Goal: Information Seeking & Learning: Understand process/instructions

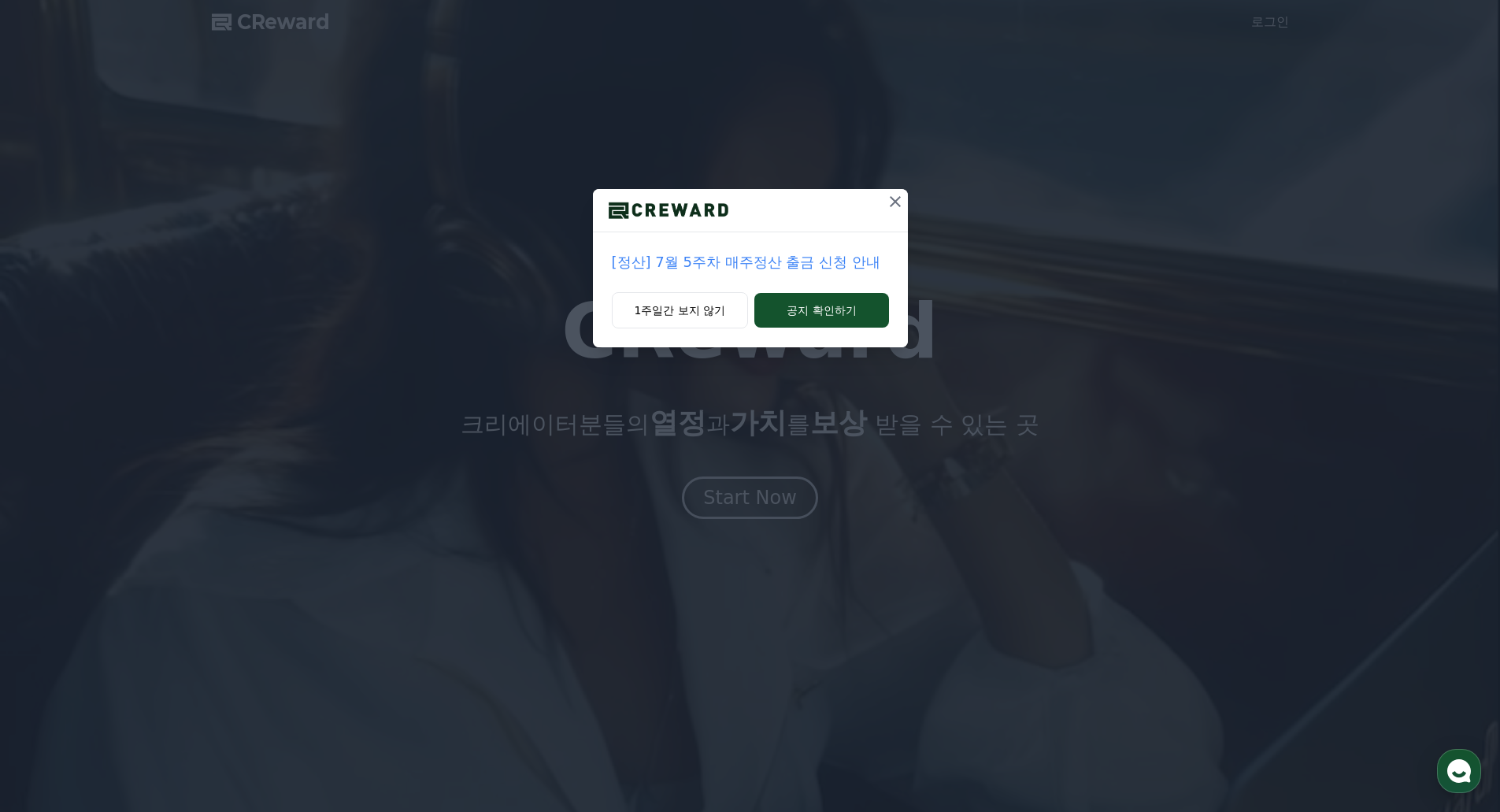
click at [899, 203] on icon at bounding box center [895, 202] width 19 height 19
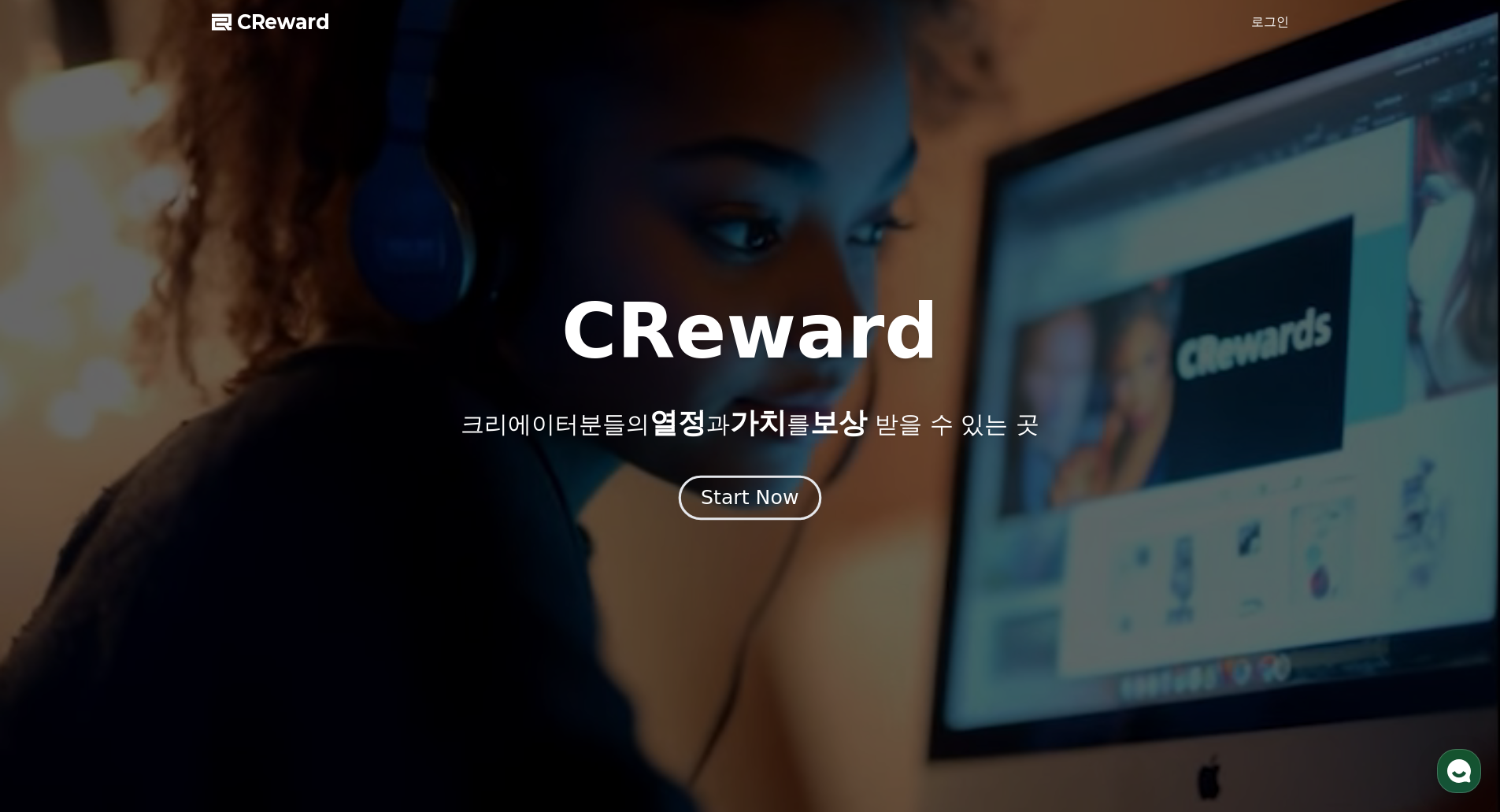
click at [751, 493] on div "Start Now" at bounding box center [749, 497] width 97 height 27
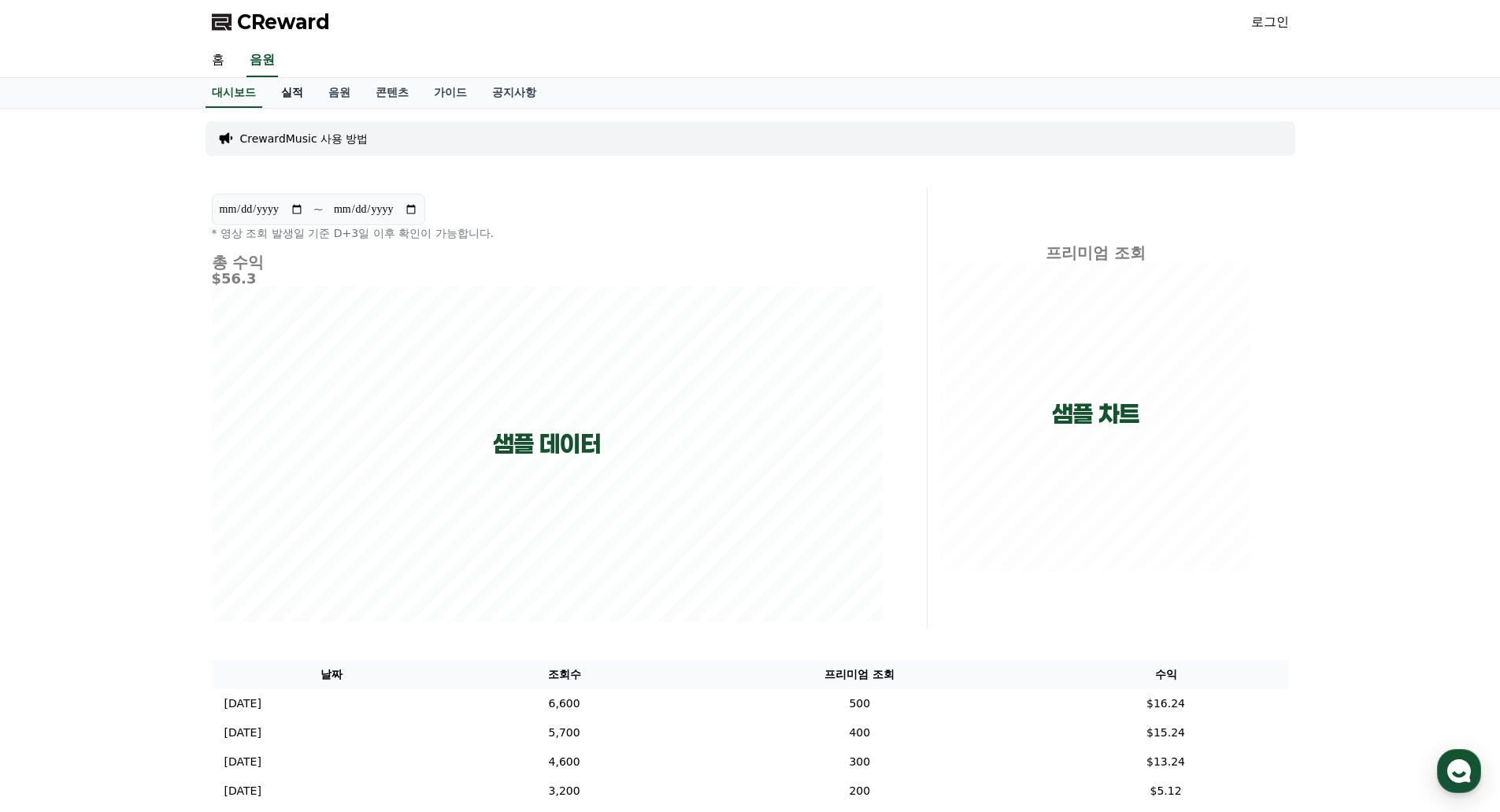
click at [306, 97] on link "실적" at bounding box center [292, 93] width 47 height 30
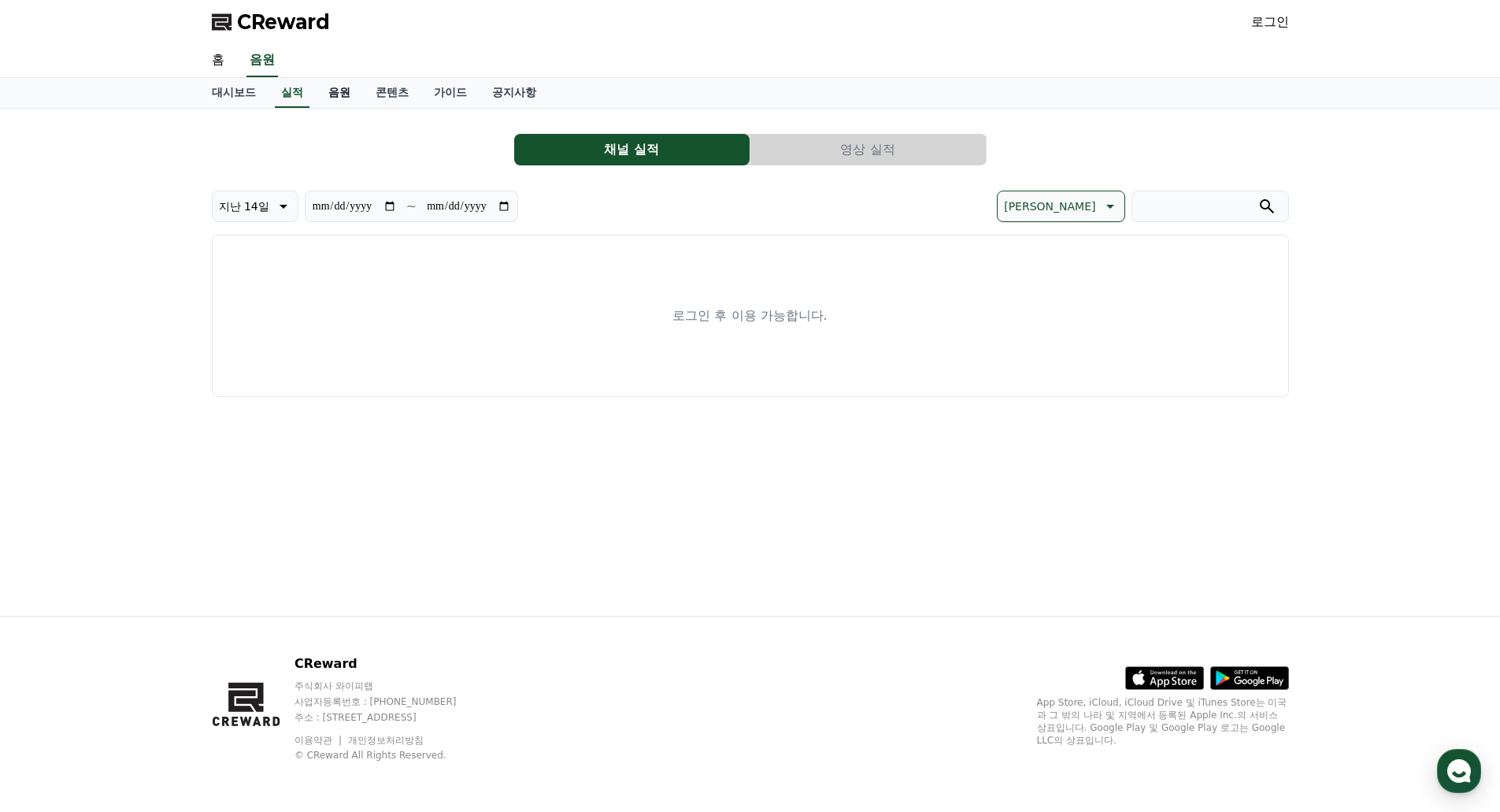
click at [335, 91] on link "음원" at bounding box center [339, 93] width 47 height 30
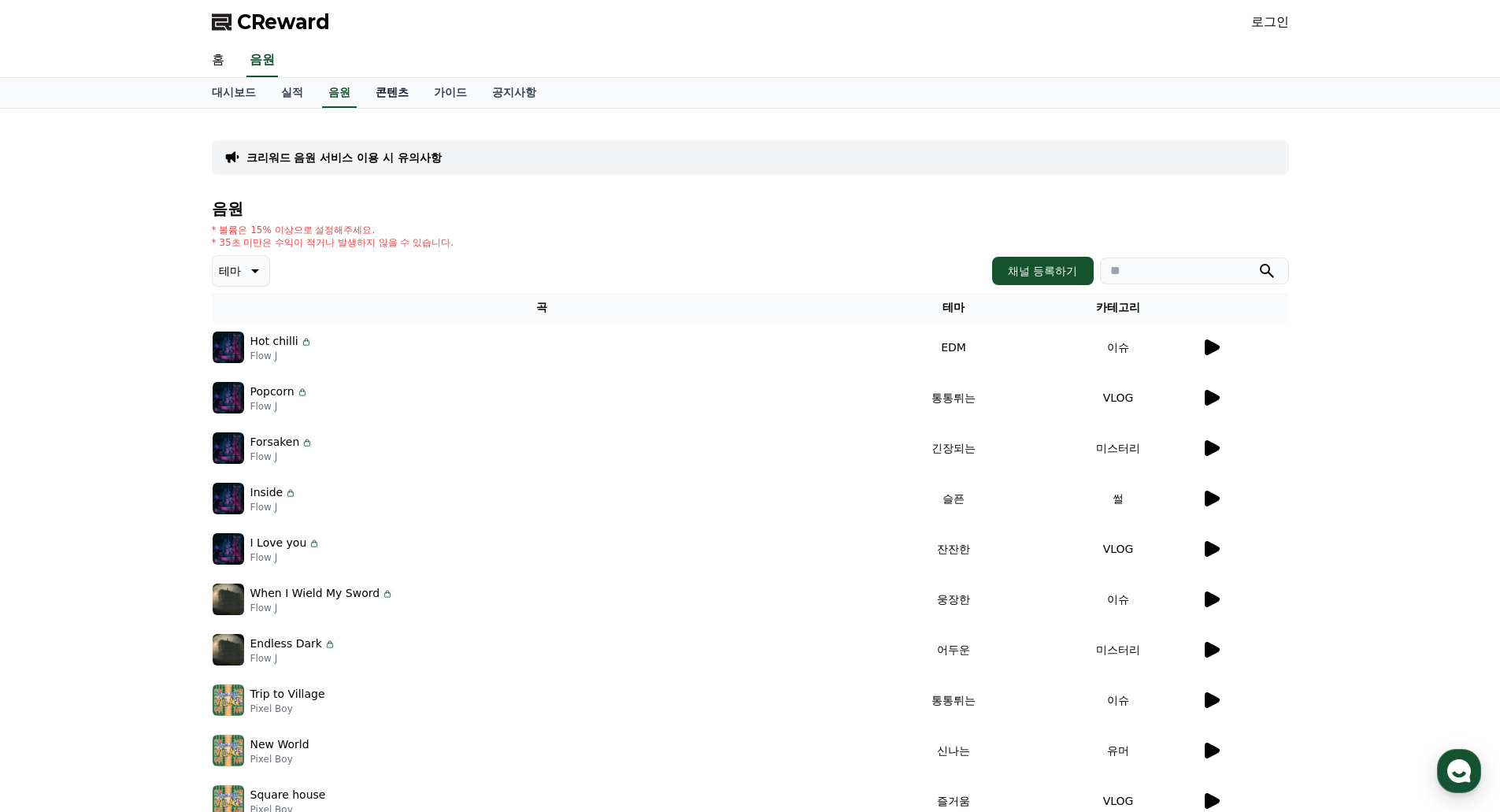
click at [407, 91] on link "콘텐츠" at bounding box center [392, 93] width 58 height 30
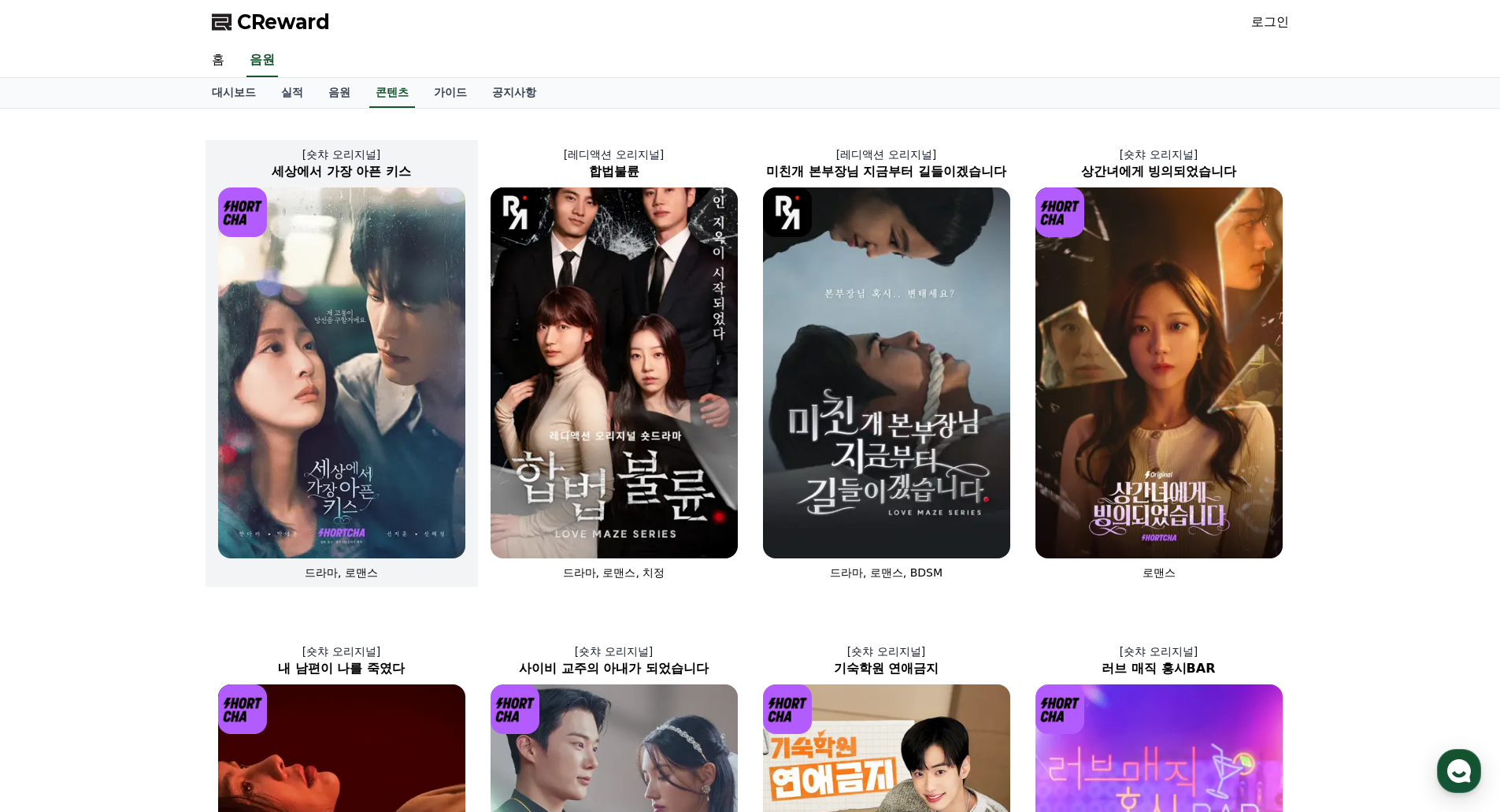
click at [381, 472] on img at bounding box center [342, 372] width 247 height 371
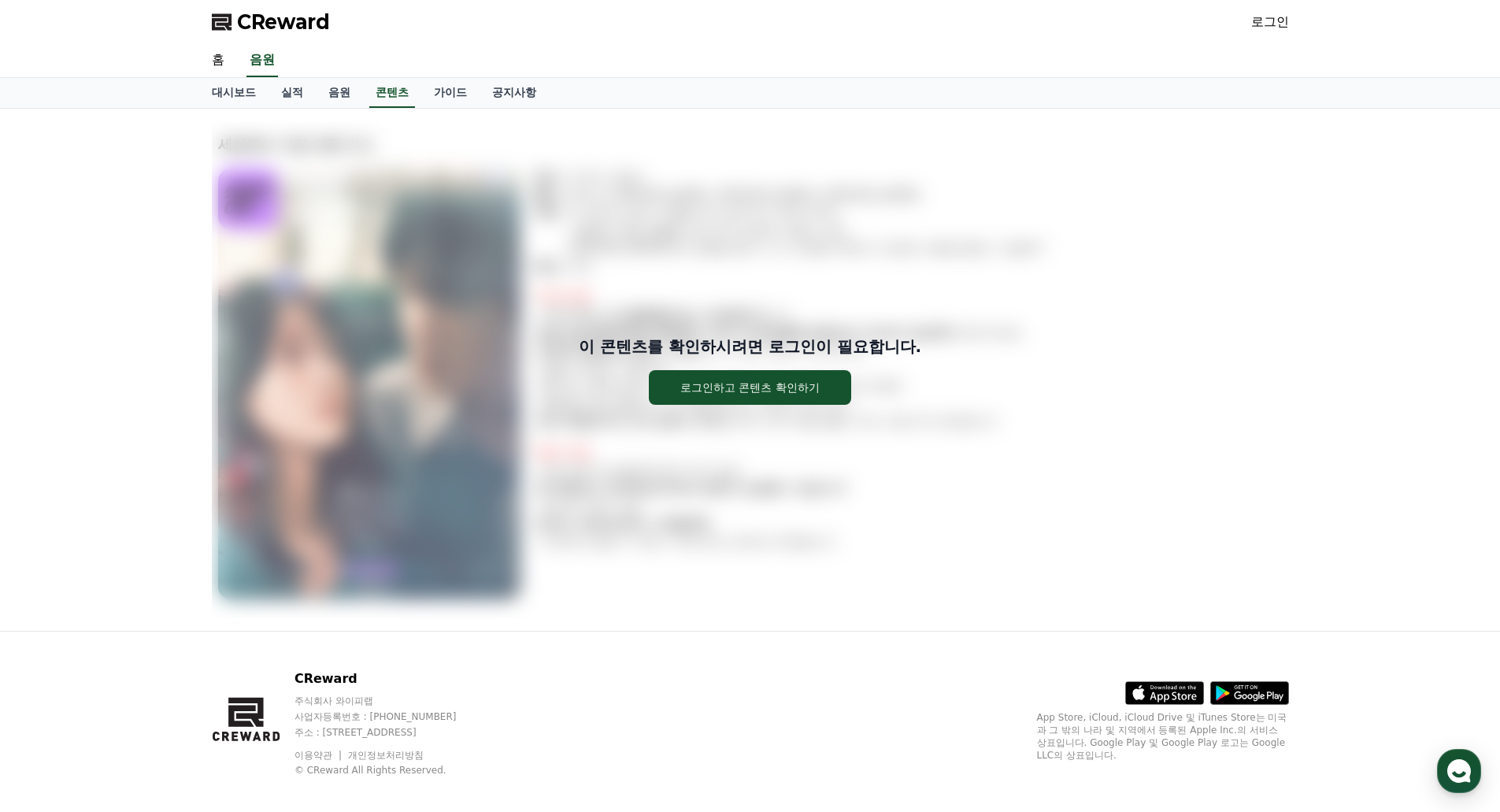
click at [524, 483] on div "이 콘텐츠를 확인하시려면 로그인이 필요합니다. 로그인하고 콘텐츠 확인하기" at bounding box center [751, 369] width 1078 height 497
drag, startPoint x: 486, startPoint y: 446, endPoint x: 403, endPoint y: 394, distance: 97.9
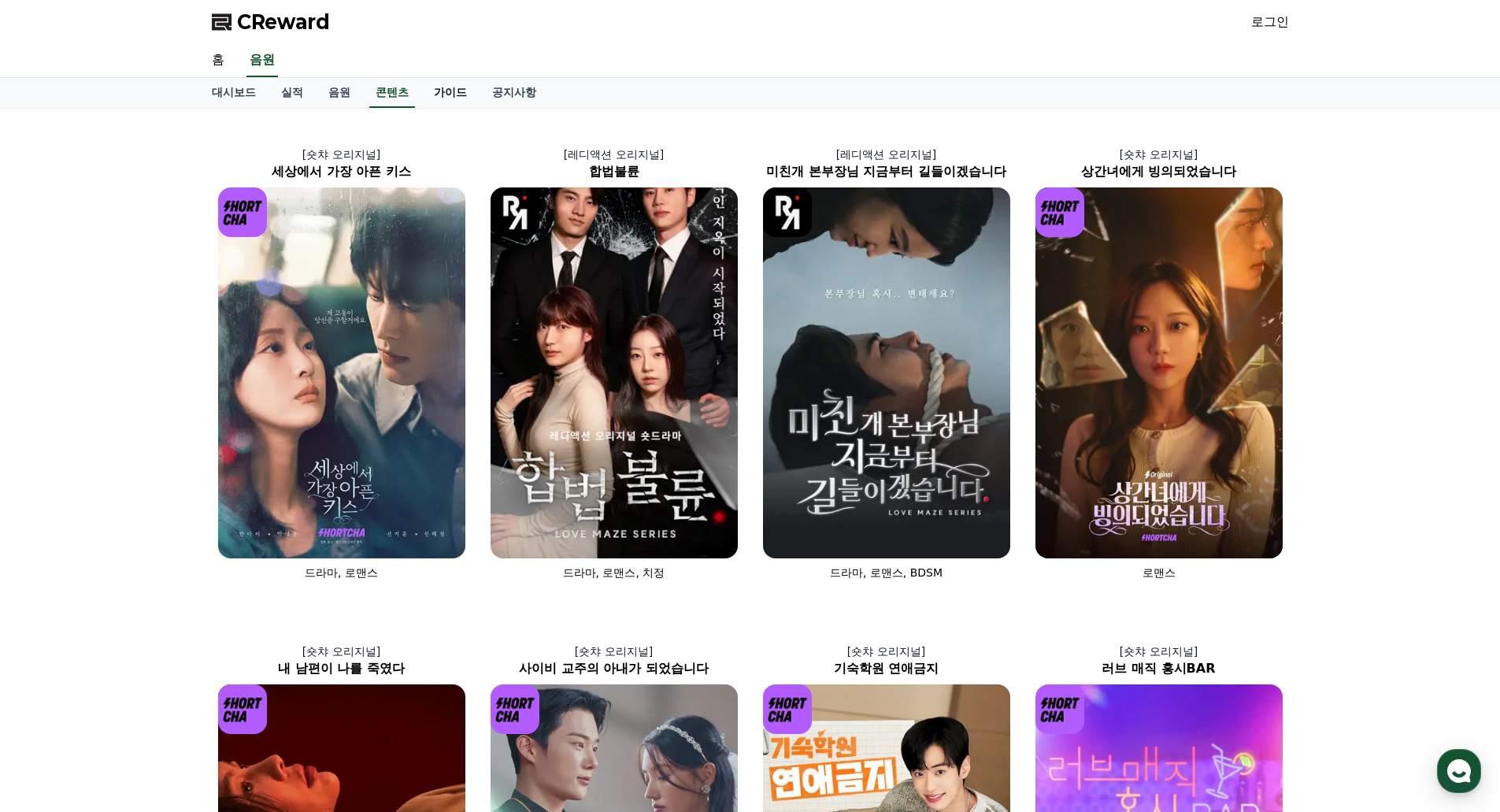
click at [423, 83] on link "가이드" at bounding box center [450, 93] width 58 height 30
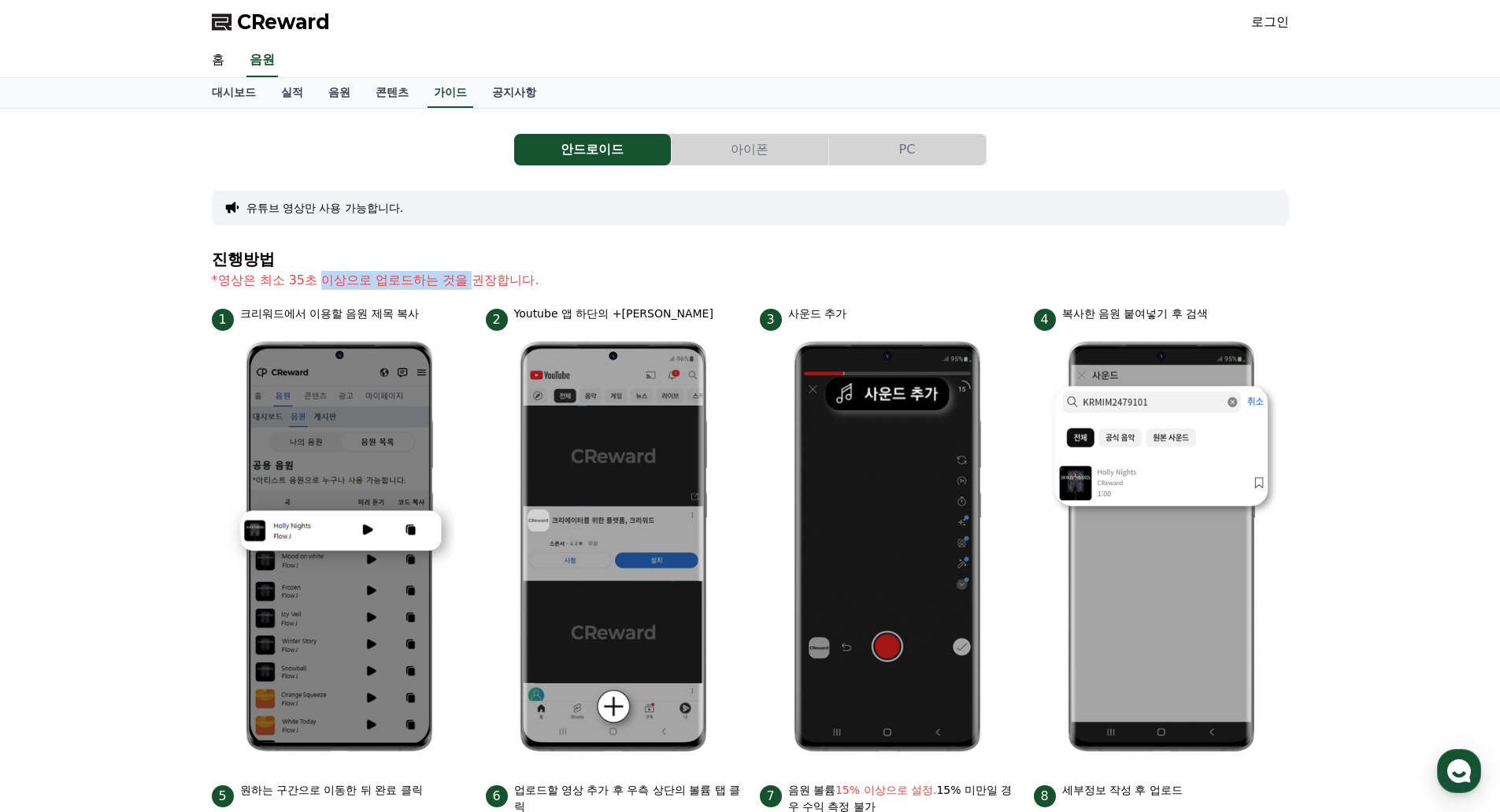
drag, startPoint x: 323, startPoint y: 280, endPoint x: 474, endPoint y: 277, distance: 151.0
click at [474, 277] on p "*영상은 최소 35초 이상으로 업로드하는 것을 권장합니다." at bounding box center [751, 281] width 1078 height 19
click at [715, 157] on button "아이폰" at bounding box center [750, 150] width 156 height 31
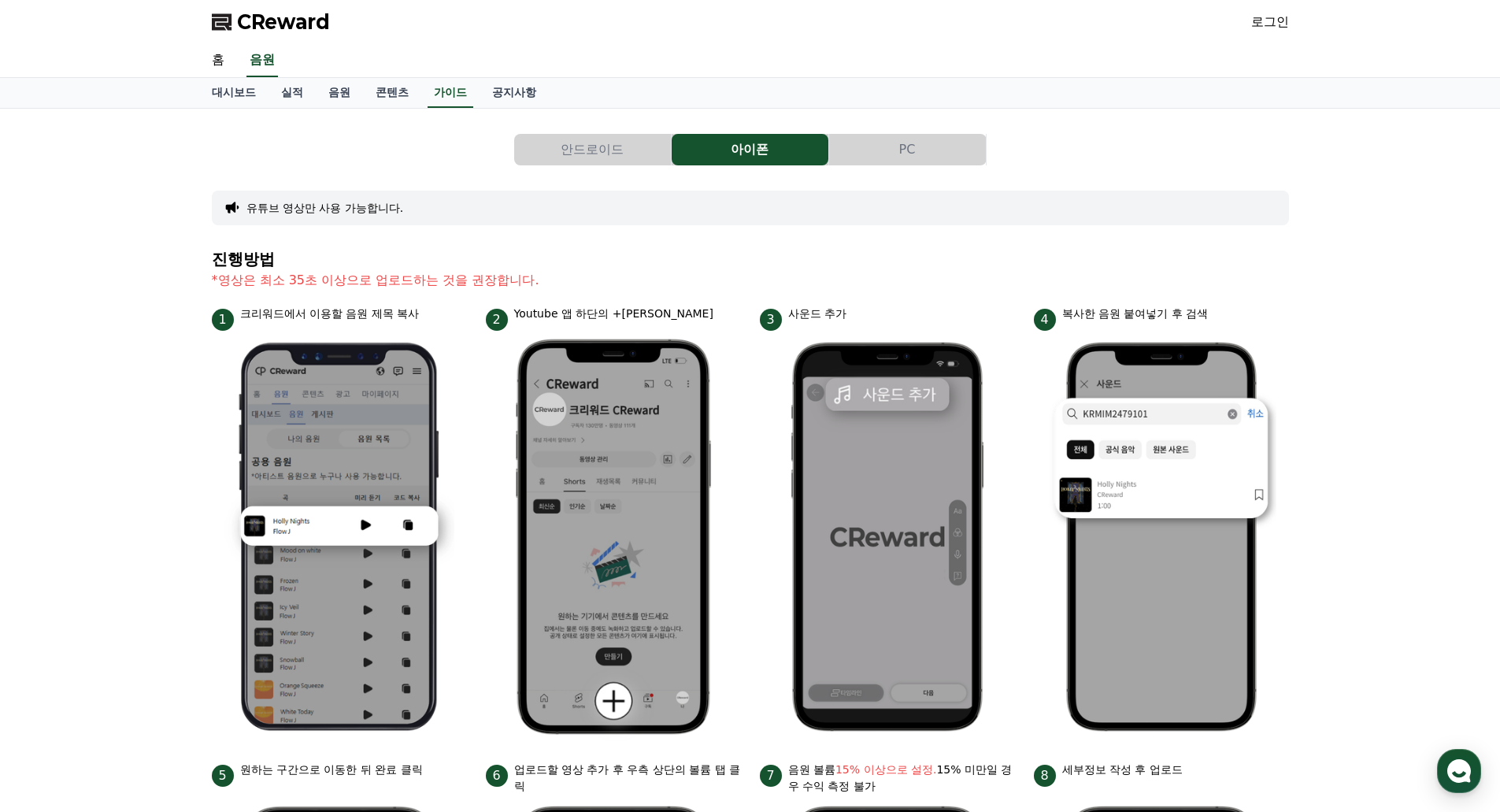
click at [894, 152] on button "PC" at bounding box center [907, 150] width 156 height 31
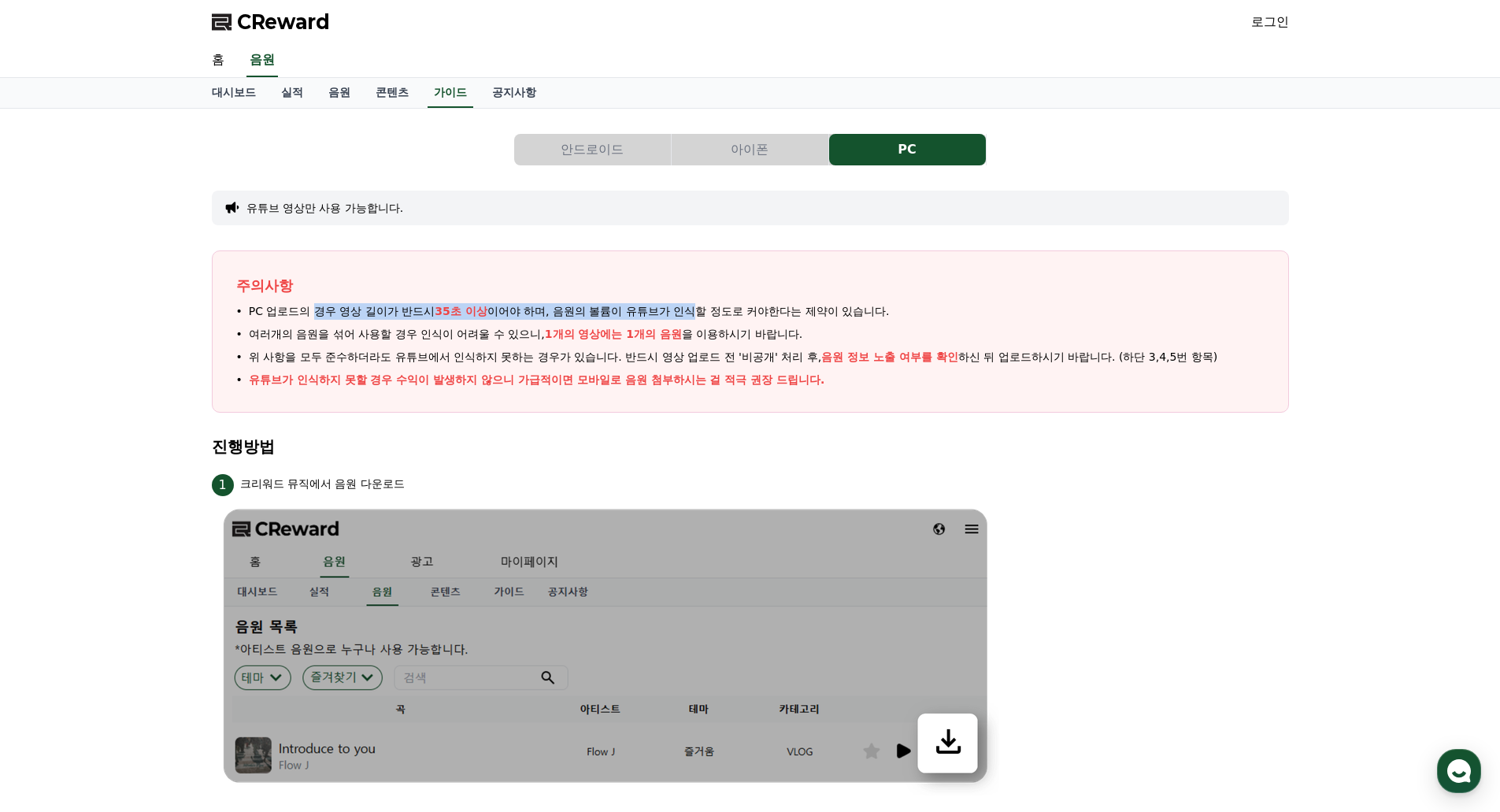
drag, startPoint x: 314, startPoint y: 308, endPoint x: 696, endPoint y: 309, distance: 382.0
click at [696, 309] on span "PC 업로드의 경우 영상 길이가 반드시 35초 이상 이어야 하며, 음원의 볼륨이 유튜브가 인식할 정도로 커야한다는 제약이 있습니다." at bounding box center [569, 311] width 641 height 17
click at [739, 370] on ul "PC 업로드의 경우 영상 길이가 반드시 35초 이상 이어야 하며, 음원의 볼륨이 유튜브가 인식할 정도로 커야한다는 제약이 있습니다. 여러개의 …" at bounding box center [750, 345] width 1029 height 85
click at [491, 99] on link "공지사항" at bounding box center [514, 93] width 69 height 30
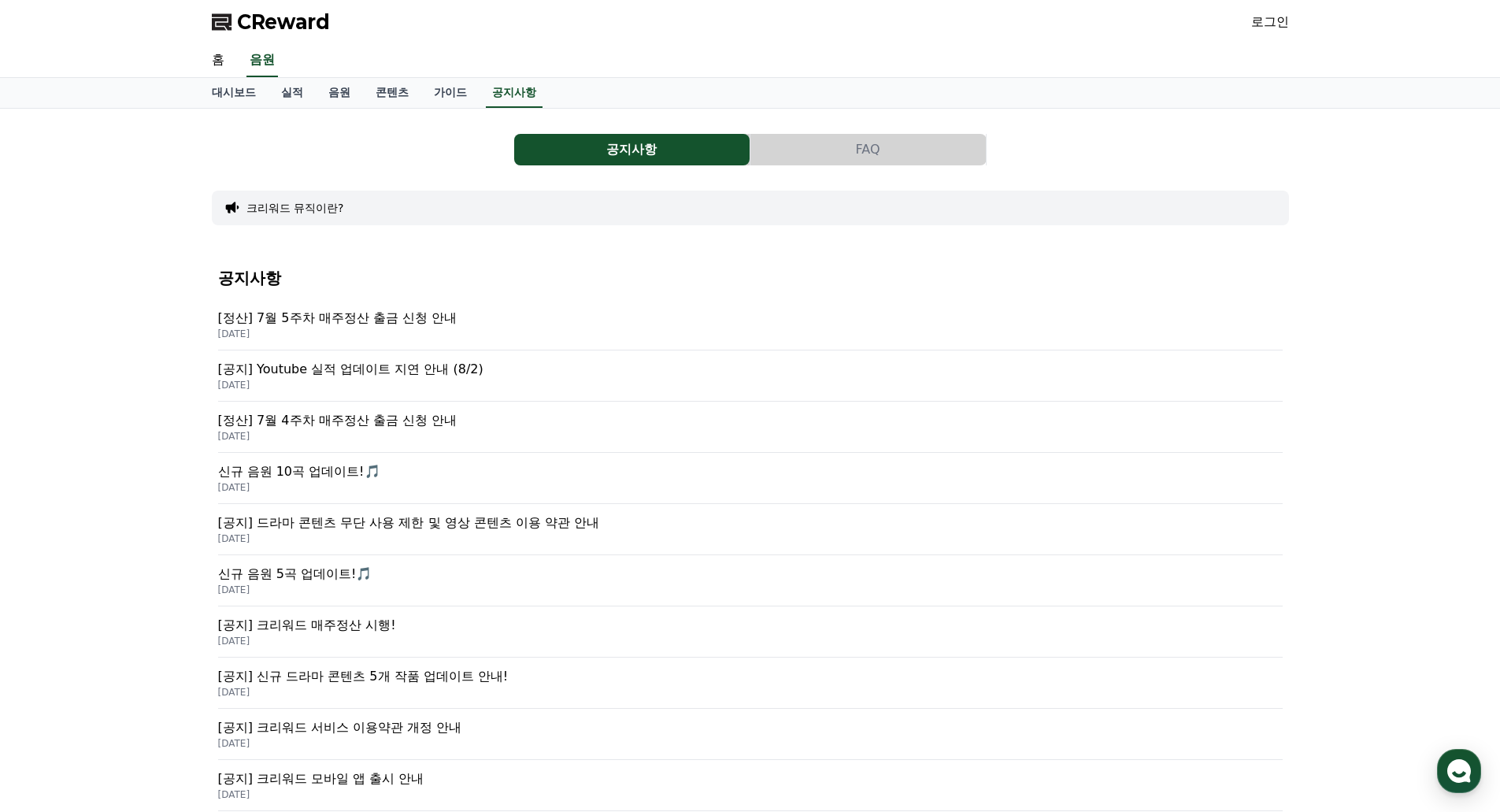
click at [467, 523] on p "[공지] 드라마 콘텐츠 무단 사용 제한 및 영상 콘텐츠 이용 약관 안내" at bounding box center [751, 523] width 1065 height 19
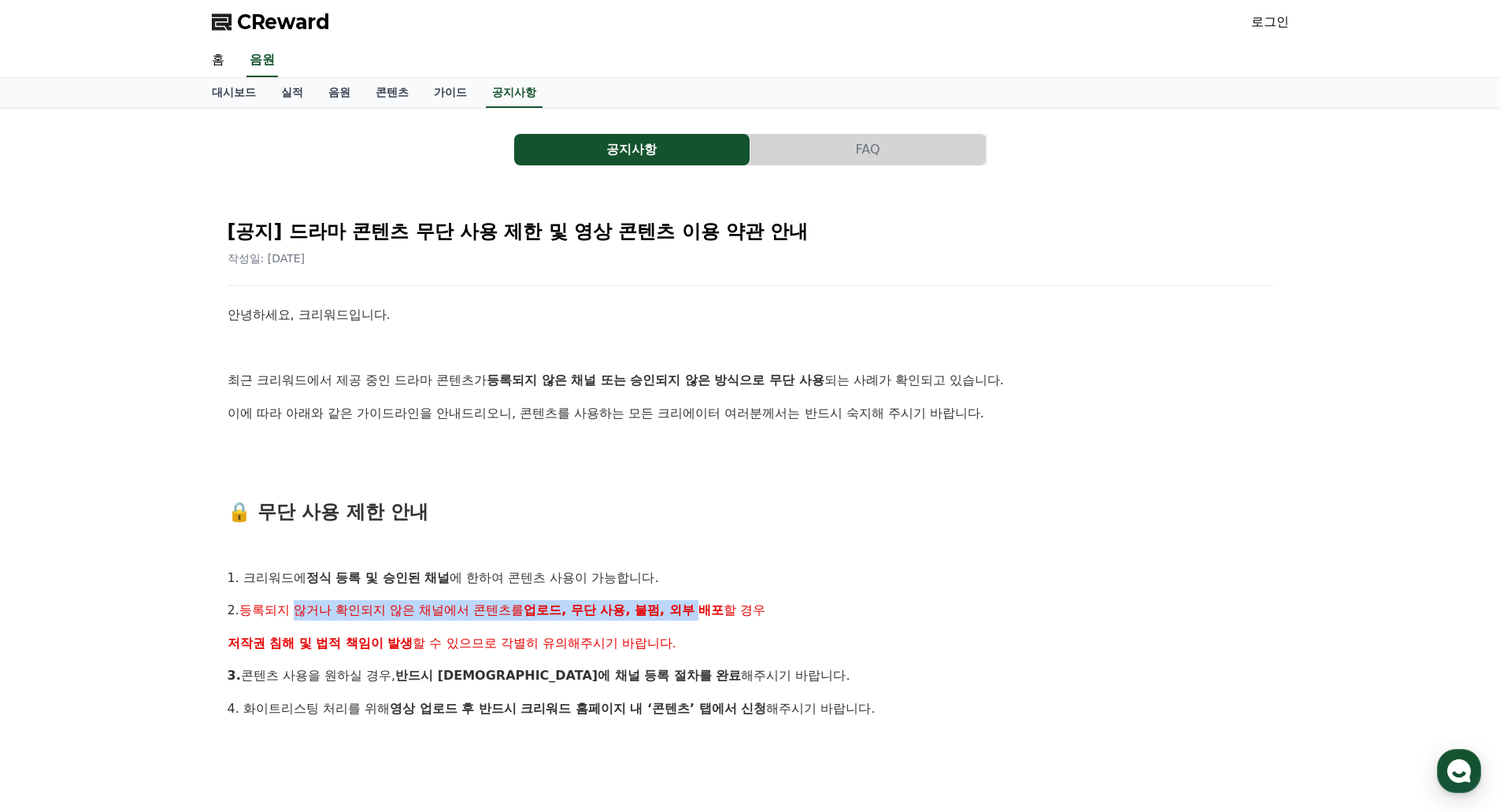
drag, startPoint x: 299, startPoint y: 613, endPoint x: 704, endPoint y: 593, distance: 405.5
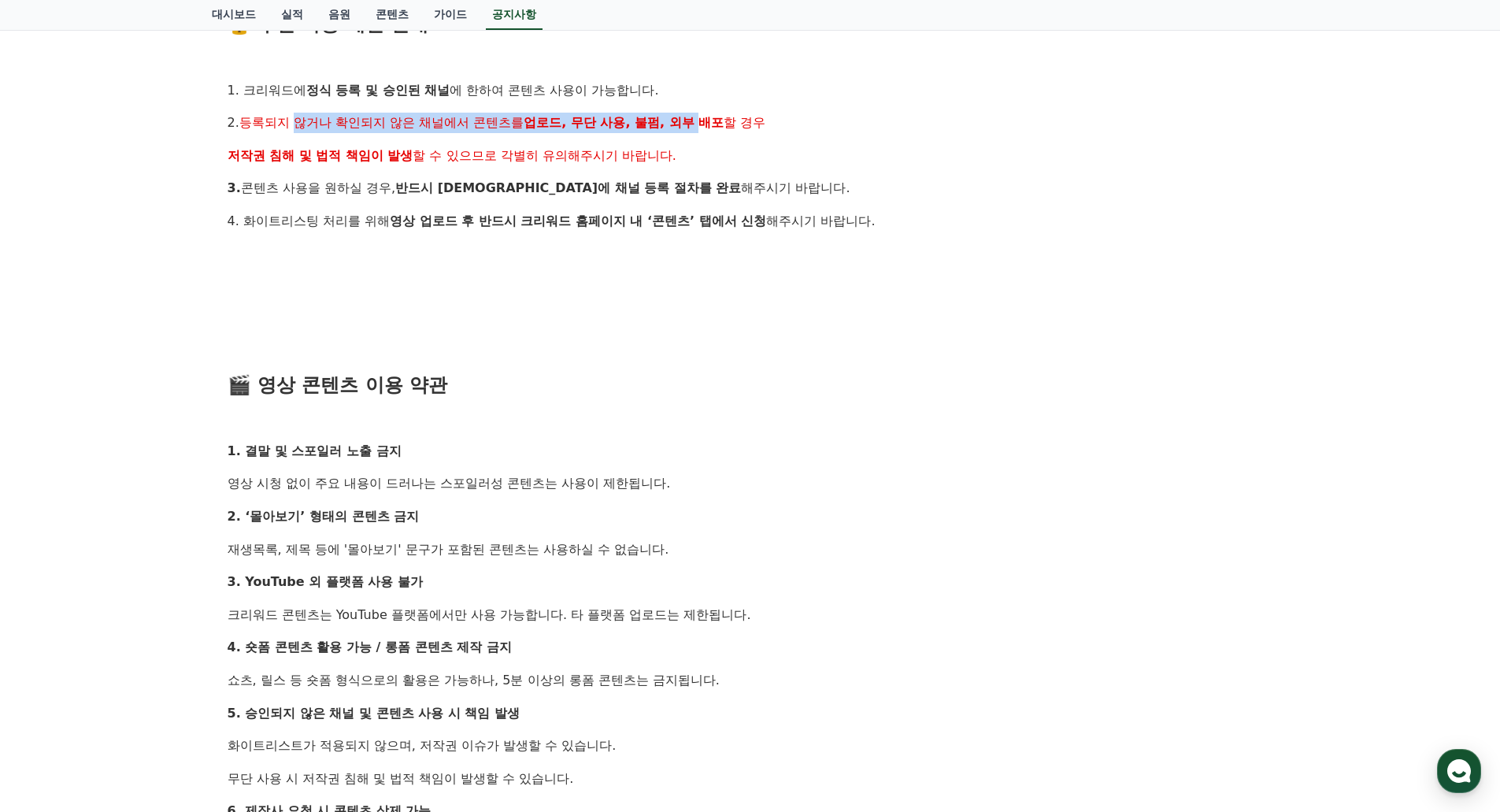
scroll to position [525, 0]
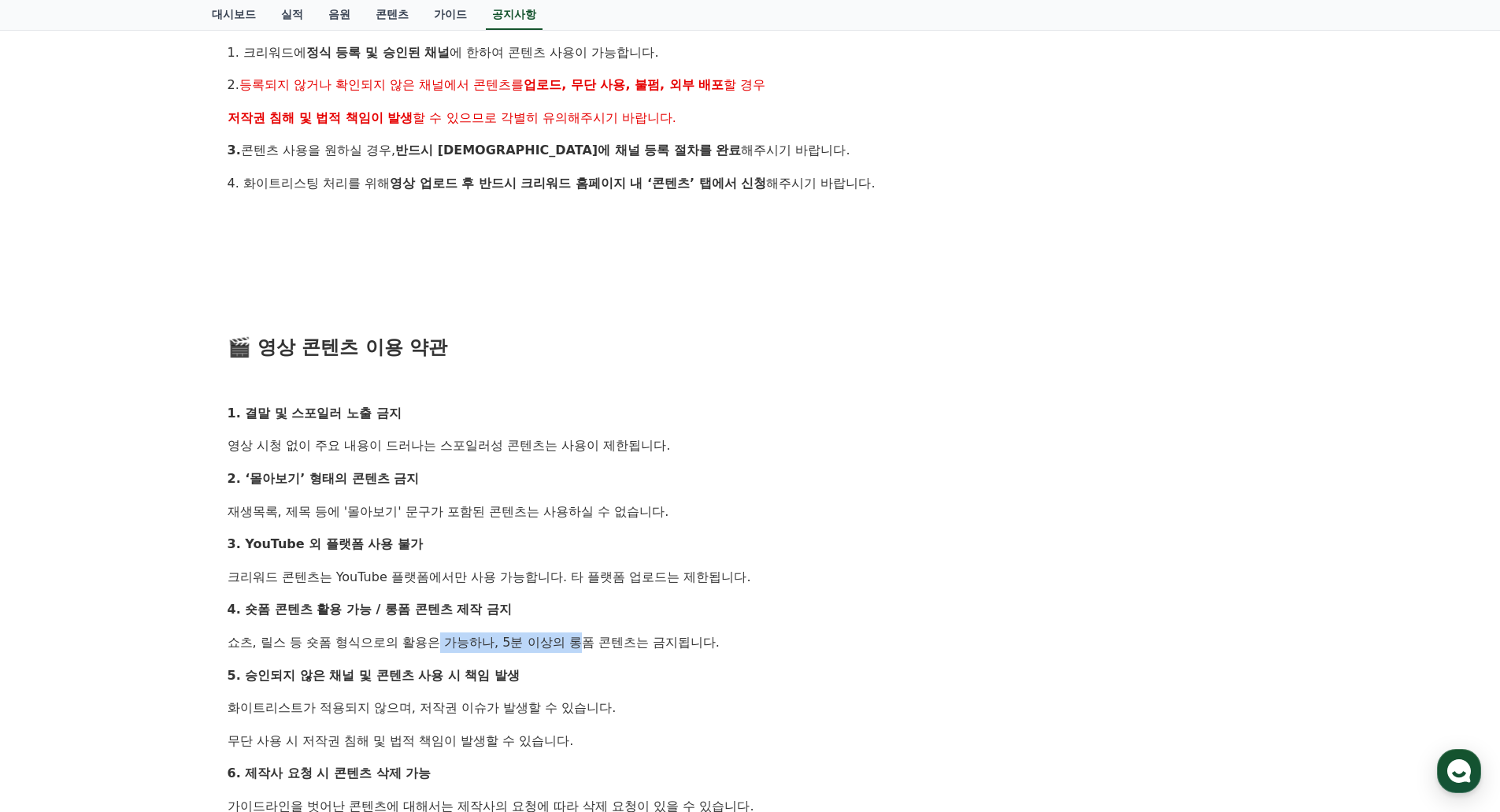
drag, startPoint x: 556, startPoint y: 646, endPoint x: 408, endPoint y: 635, distance: 148.4
click at [408, 635] on p "쇼츠, 릴스 등 숏폼 형식으로의 활용은 가능하나, 5분 이상의 롱폼 콘텐츠는 금지됩니다." at bounding box center [751, 643] width 1046 height 20
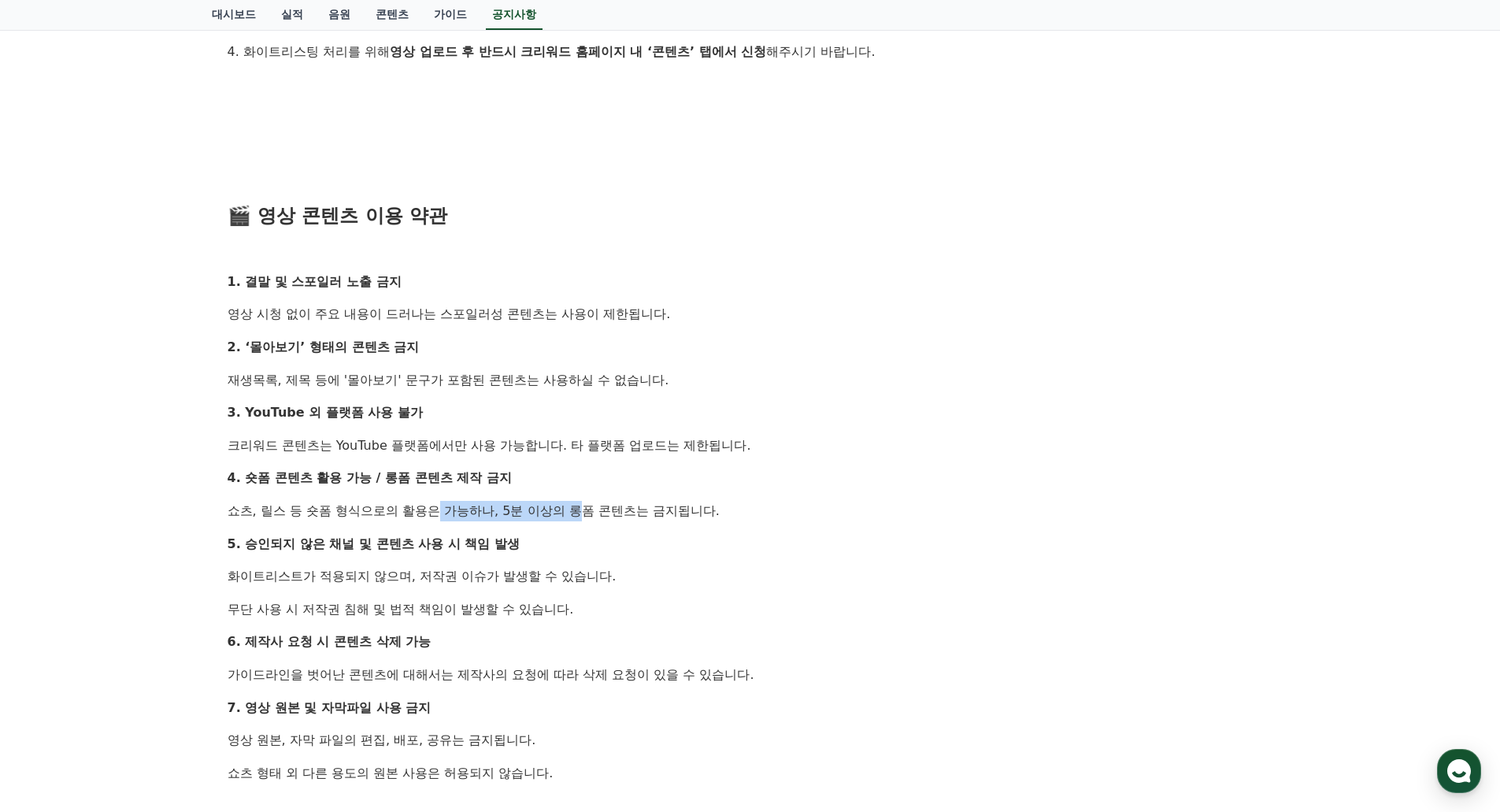
scroll to position [735, 0]
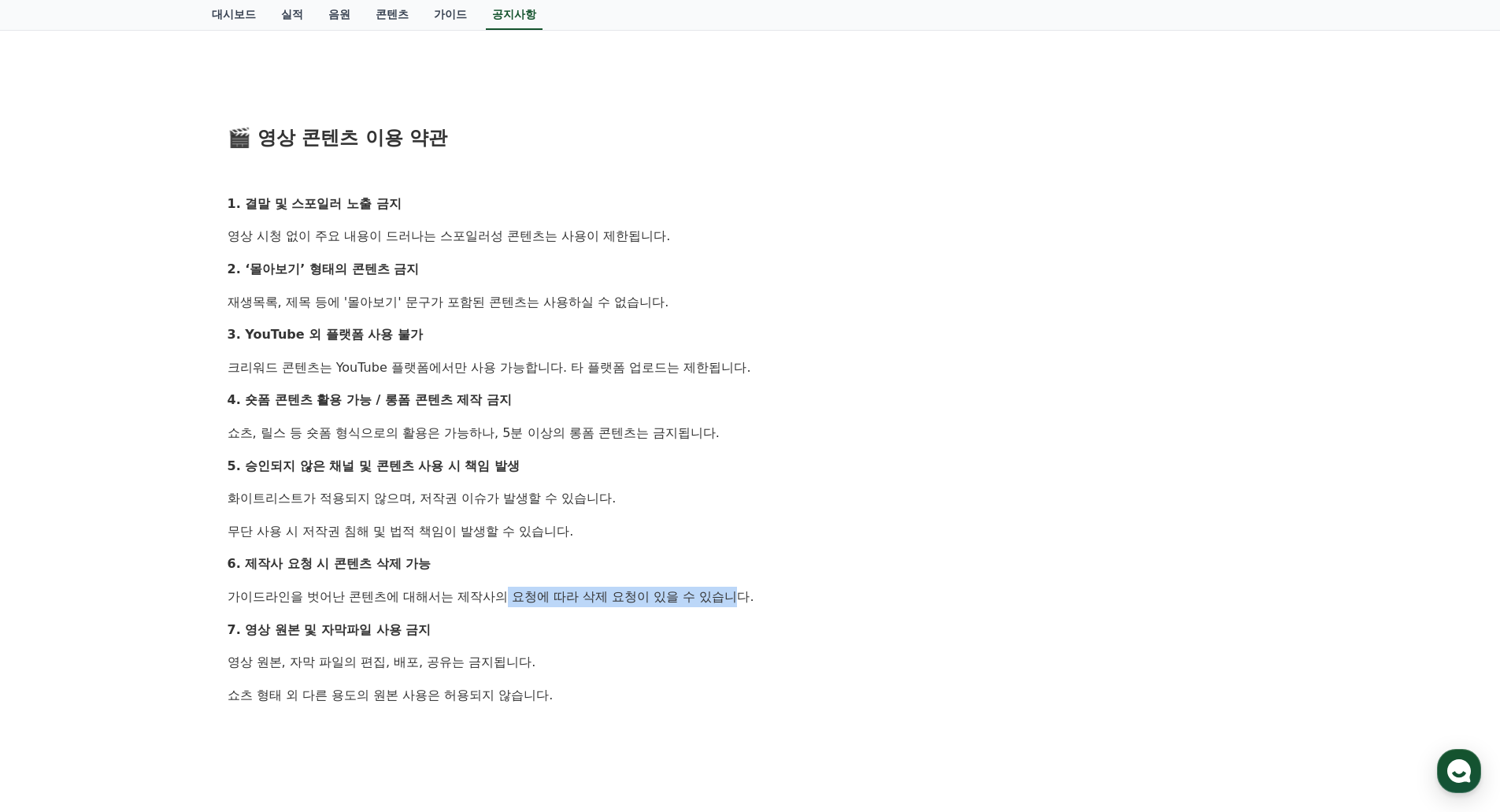
drag, startPoint x: 623, startPoint y: 587, endPoint x: 701, endPoint y: 578, distance: 78.5
click at [701, 578] on div "안녕하세요, 크리워드입니다. 최근 크리워드에서 제공 중인 드라마 콘텐츠가 등록되지 않은 채널 또는 승인되지 않은 방식으로 무단 사용 되는 사례…" at bounding box center [751, 253] width 1046 height 1365
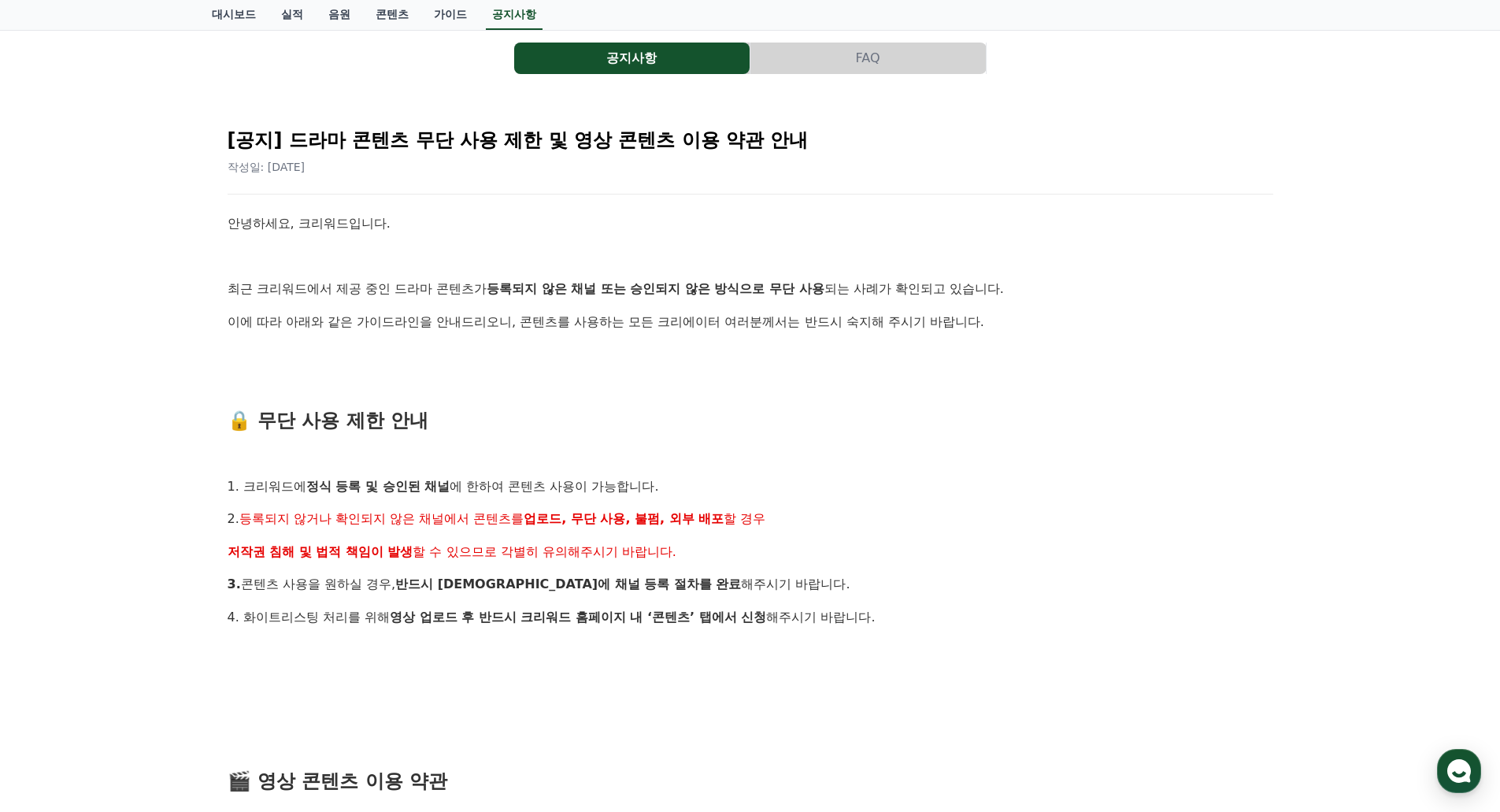
scroll to position [0, 0]
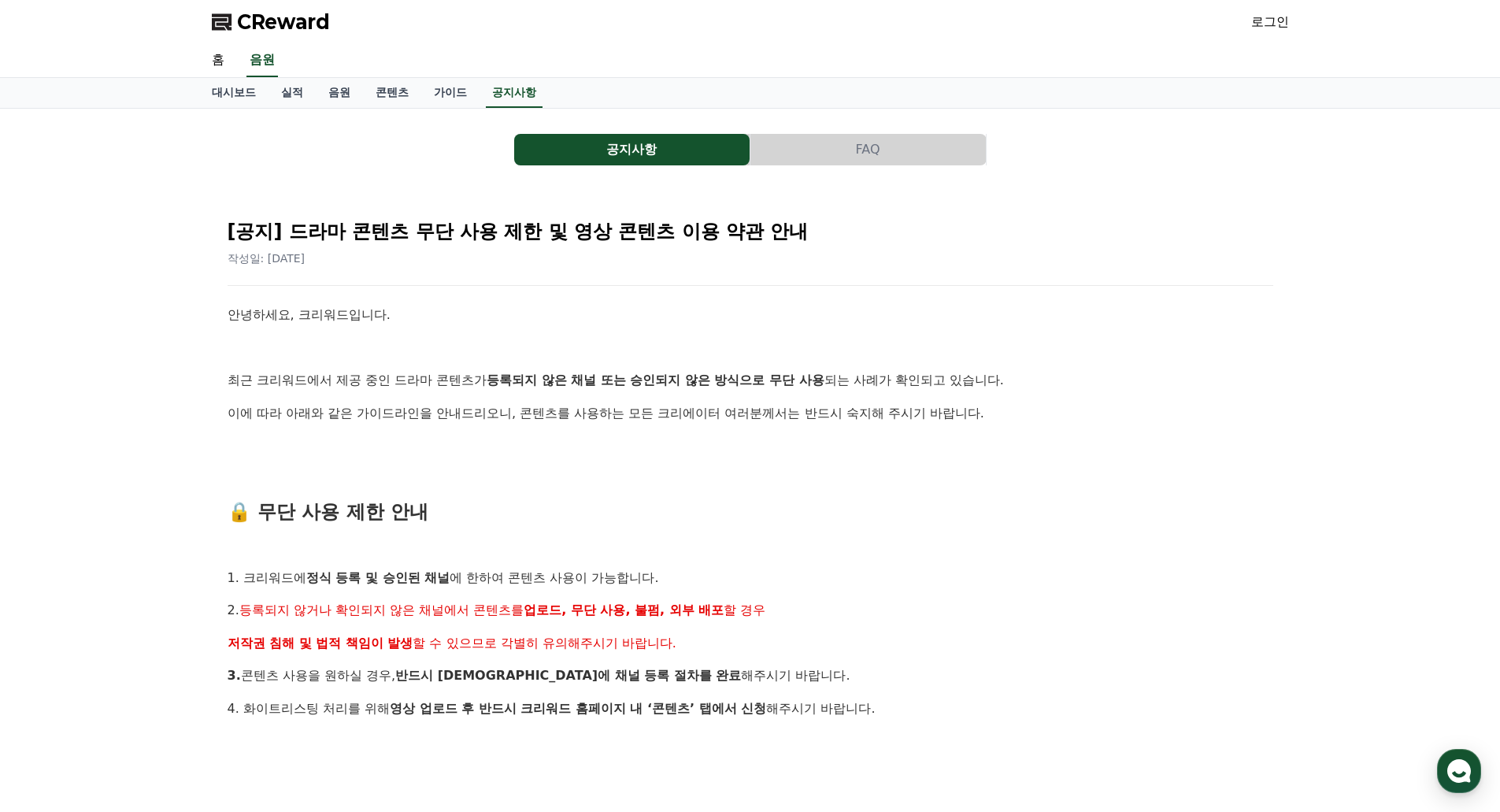
click at [919, 155] on button "FAQ" at bounding box center [869, 150] width 235 height 31
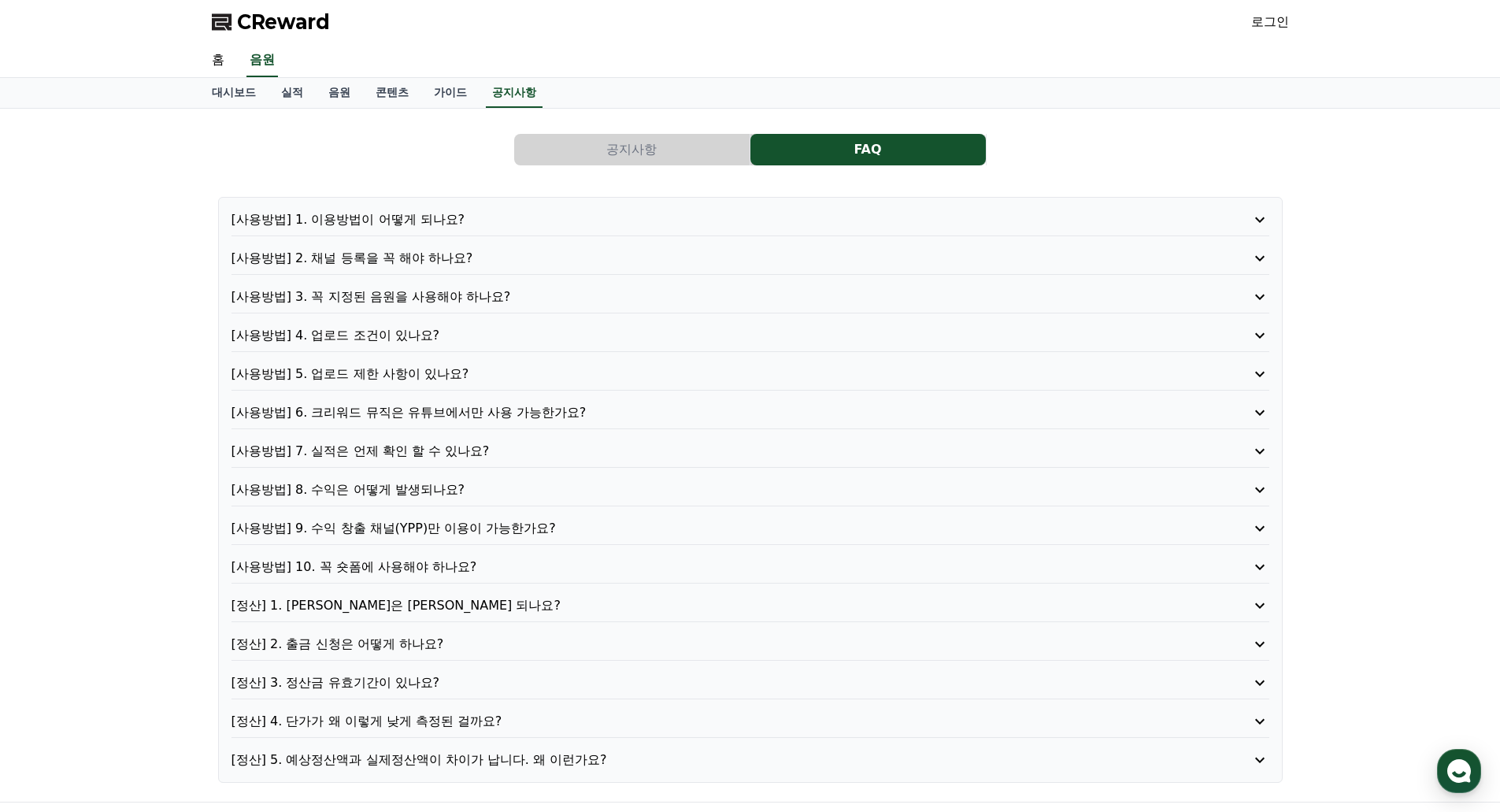
click at [456, 221] on p "[사용방법] 1. 이용방법이 어떻게 되나요?" at bounding box center [709, 219] width 956 height 19
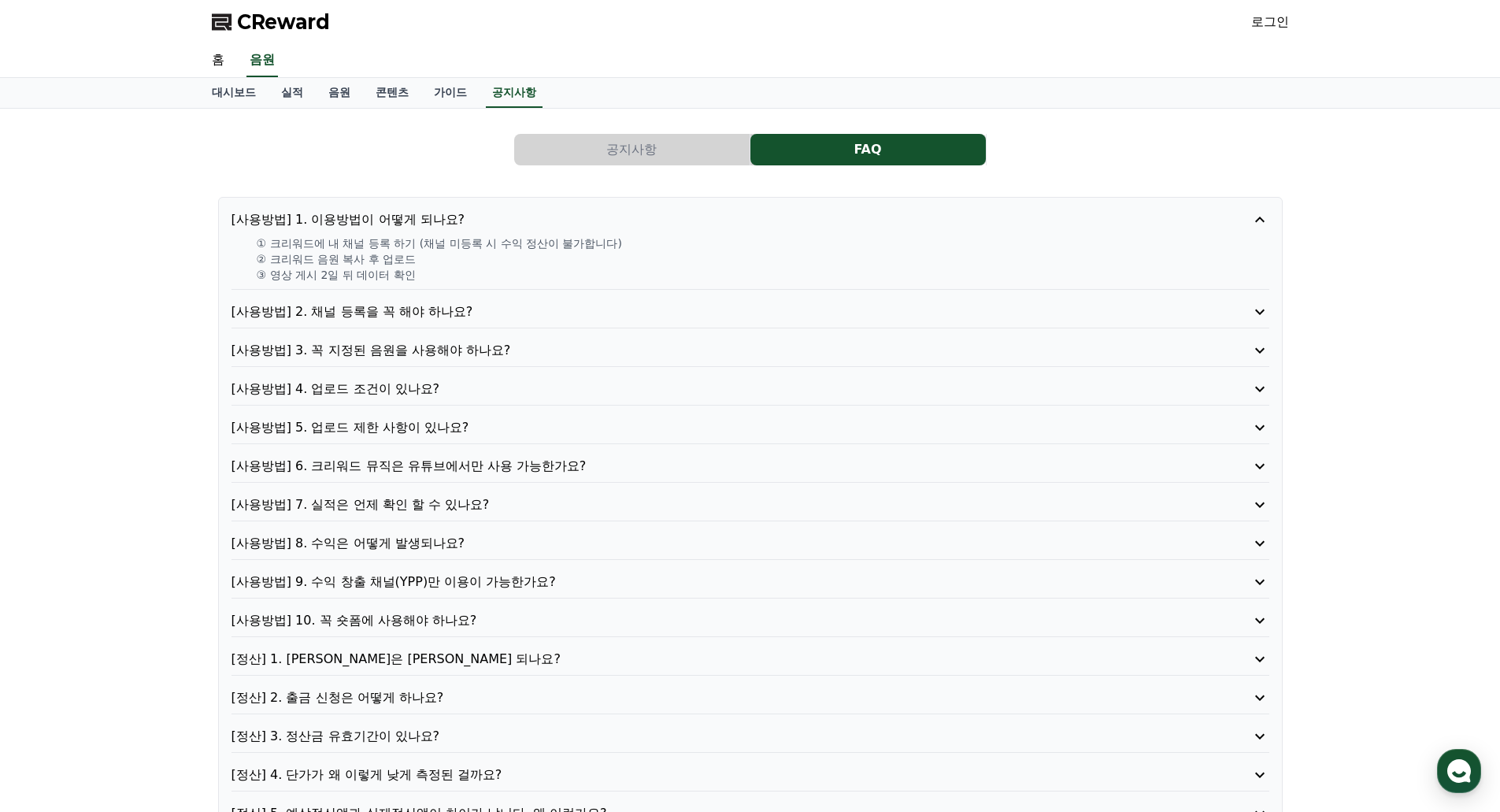
click at [464, 308] on p "[사용방법] 2. 채널 등록을 꼭 해야 하나요?" at bounding box center [709, 312] width 956 height 19
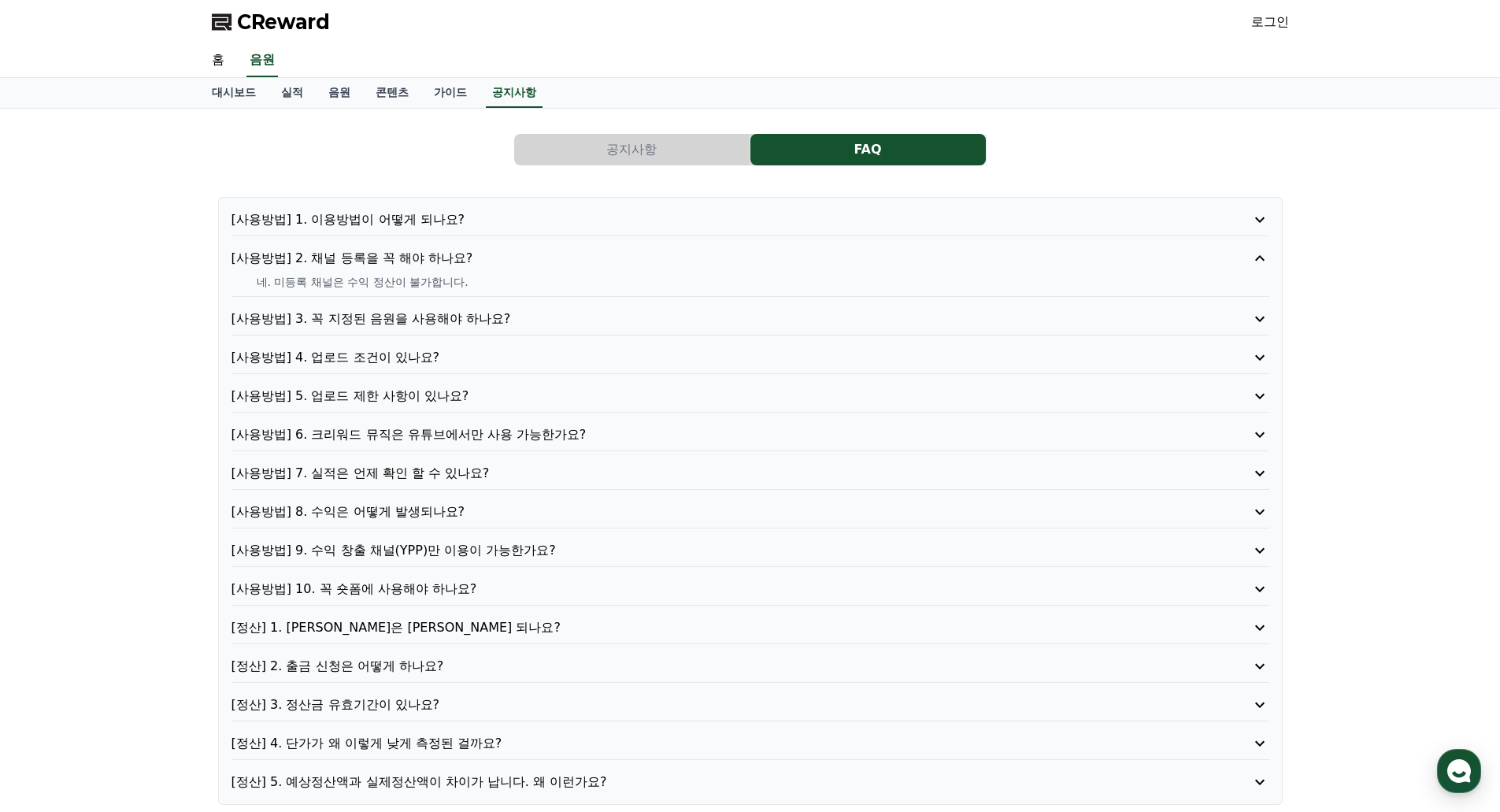
click at [480, 324] on p "[사용방법] 3. 꼭 지정된 음원을 사용해야 하나요?" at bounding box center [709, 319] width 956 height 19
click at [444, 367] on p "[사용방법] 4. 업로드 조건이 있나요?" at bounding box center [709, 357] width 956 height 19
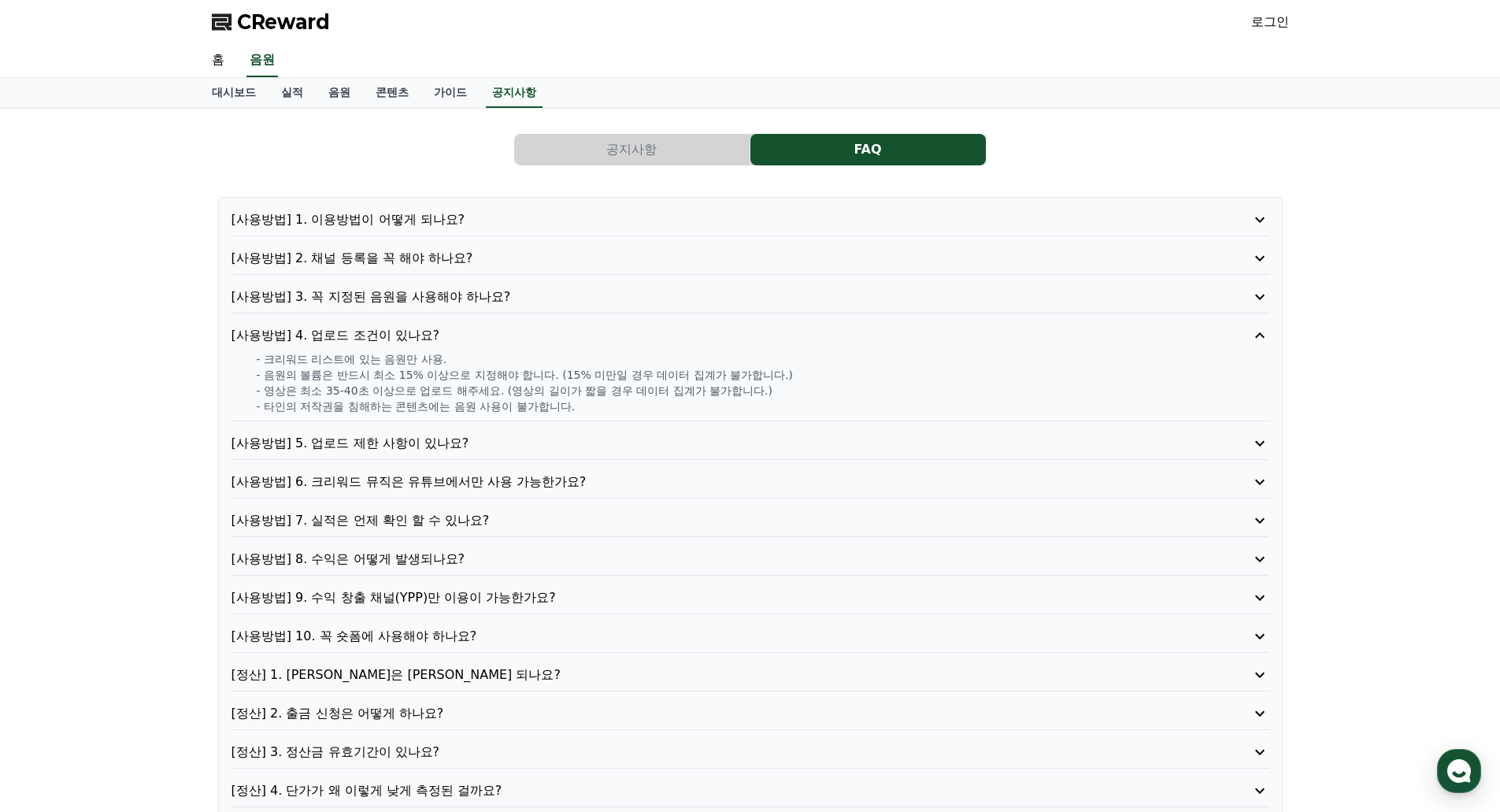
click at [381, 445] on p "[사용방법] 5. 업로드 제한 사항이 있나요?" at bounding box center [709, 443] width 956 height 19
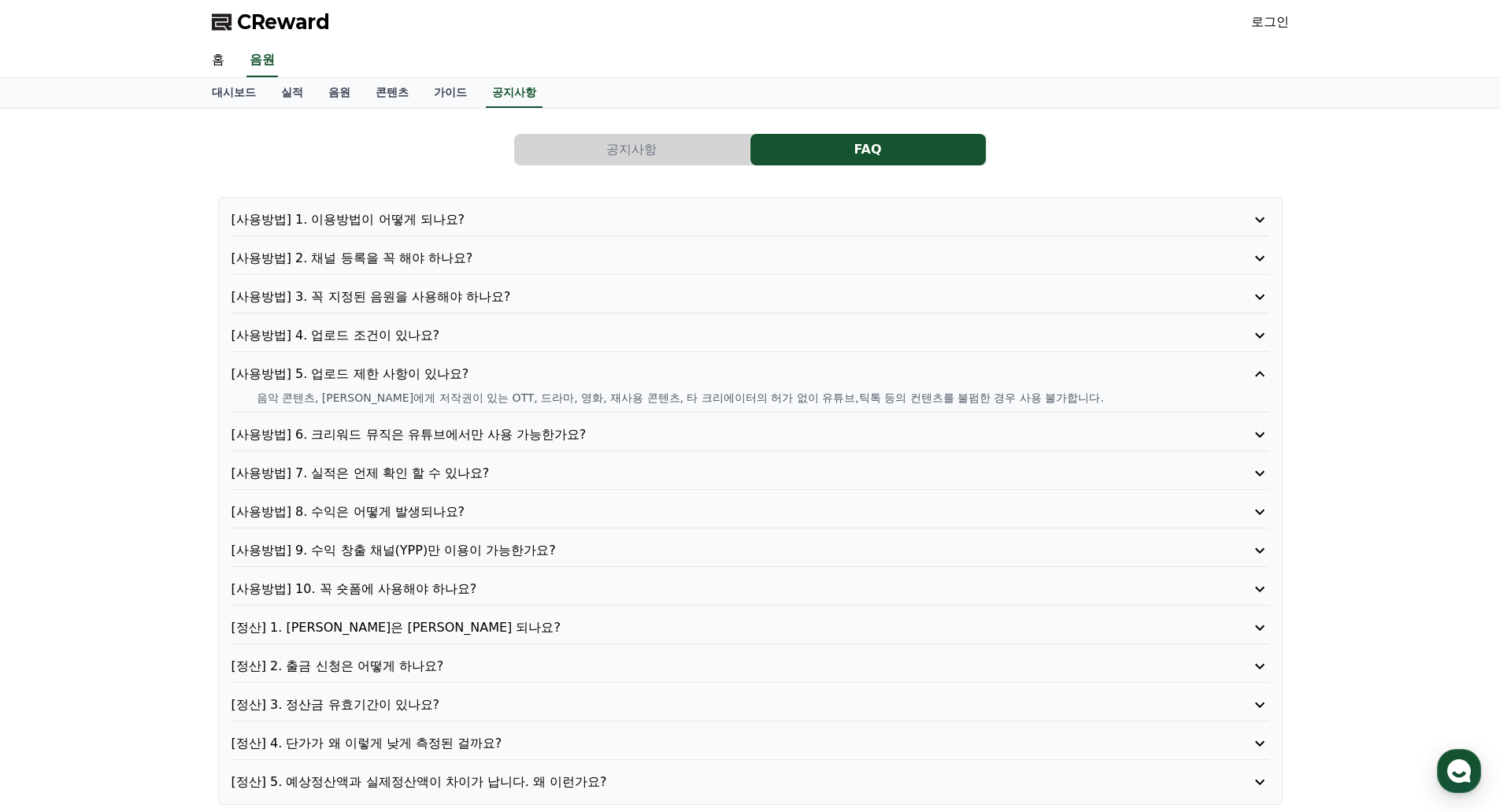
click at [414, 473] on p "[사용방법] 7. 실적은 언제 확인 할 수 있나요?" at bounding box center [709, 473] width 956 height 19
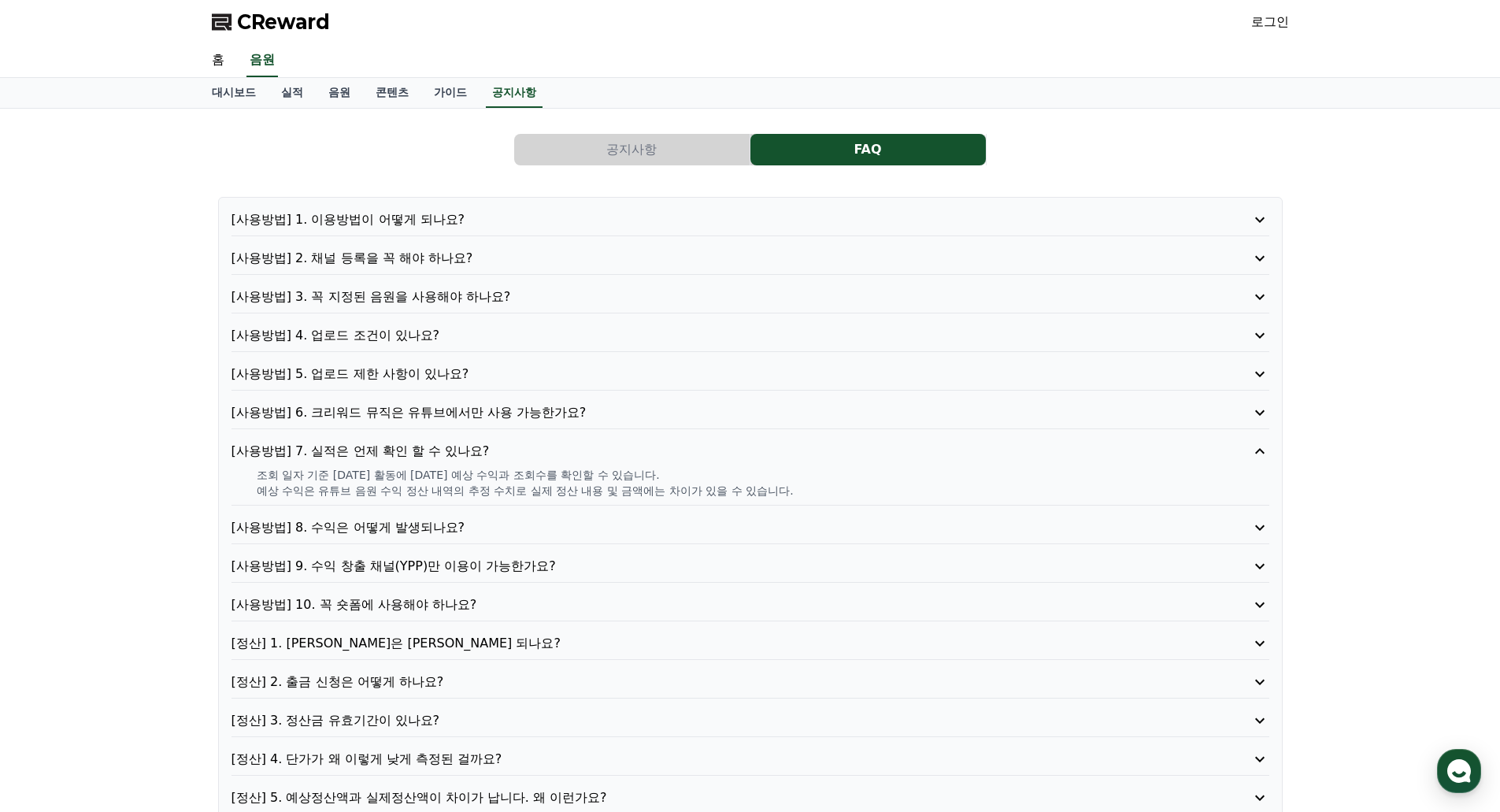
click at [416, 565] on p "[사용방법] 9. 수익 창출 채널(YPP)만 이용이 가능한가요?" at bounding box center [709, 566] width 956 height 19
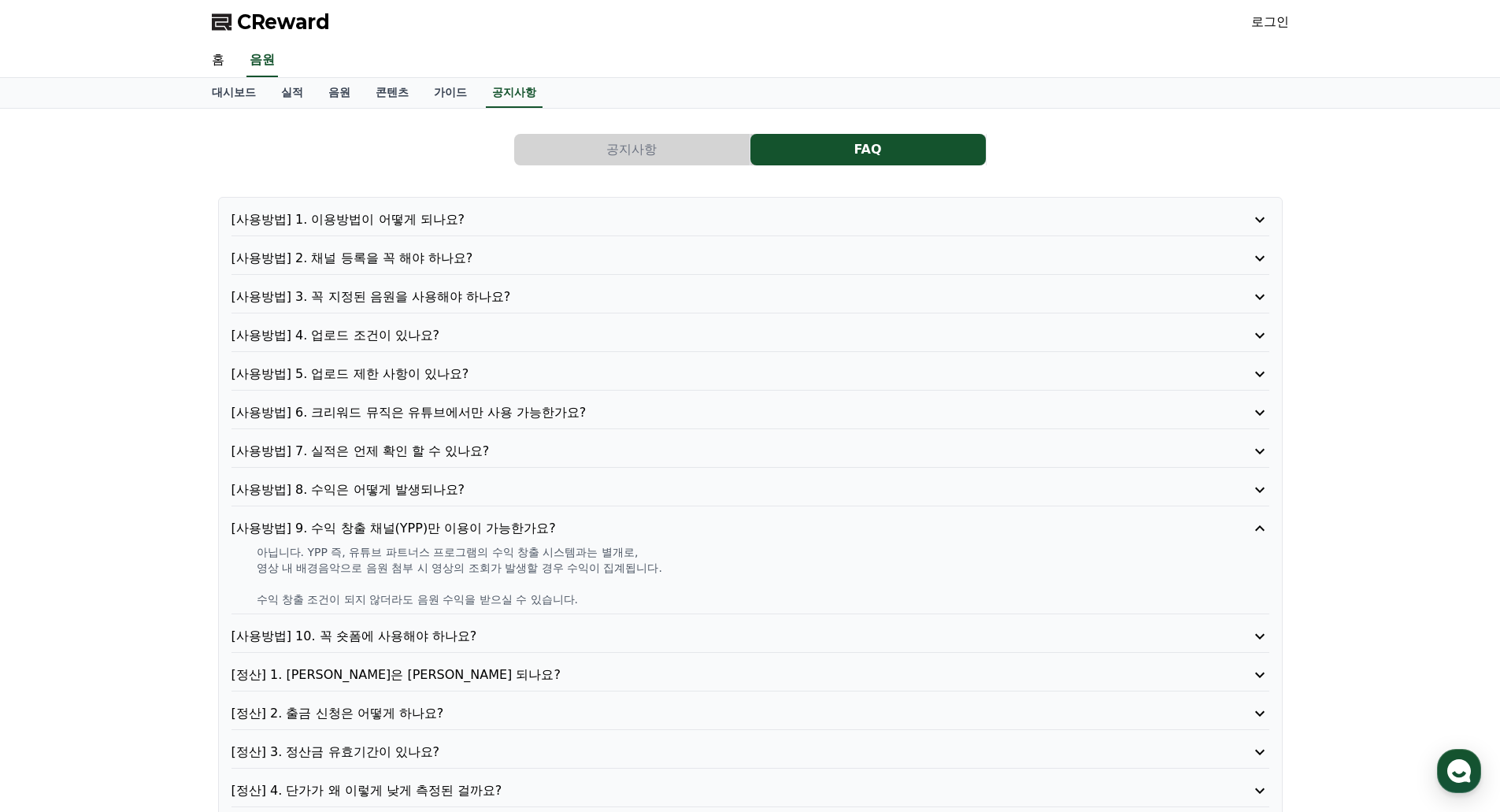
scroll to position [105, 0]
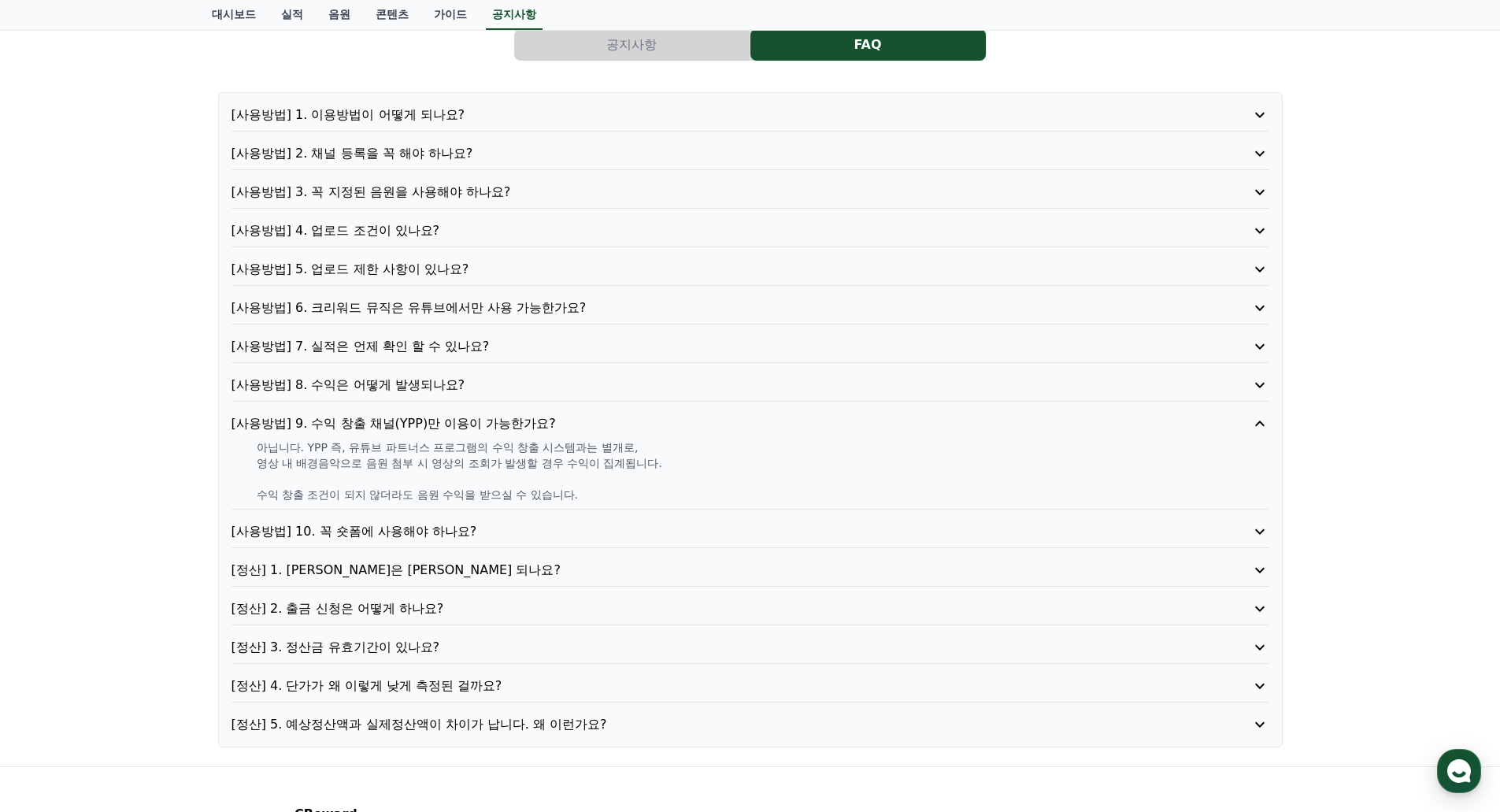
click at [344, 528] on p "[사용방법] 10. 꼭 숏폼에 사용해야 하나요?" at bounding box center [709, 531] width 956 height 19
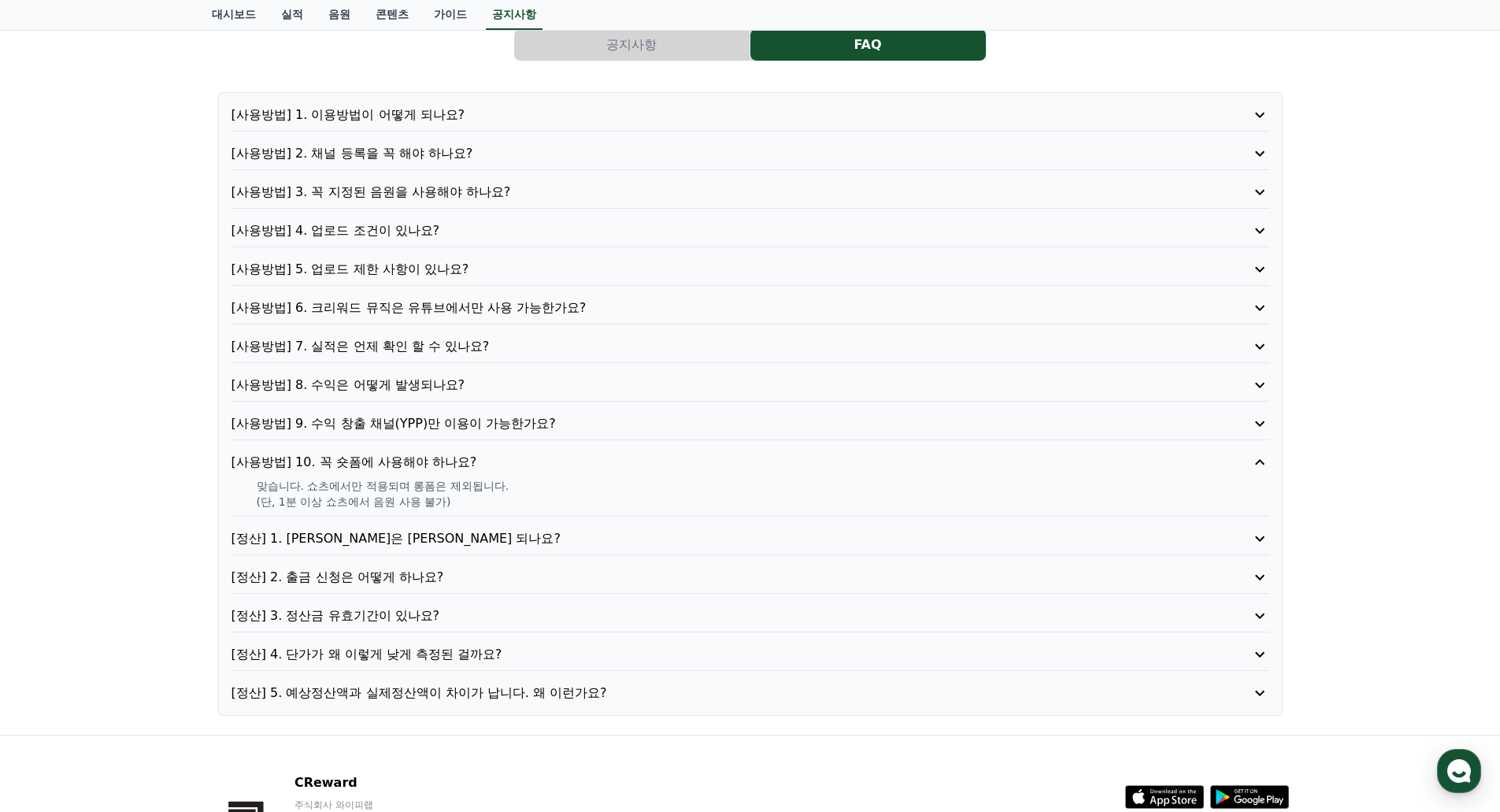
click at [388, 530] on p "[정산] 1. 정산은 언제 되나요?" at bounding box center [709, 539] width 956 height 19
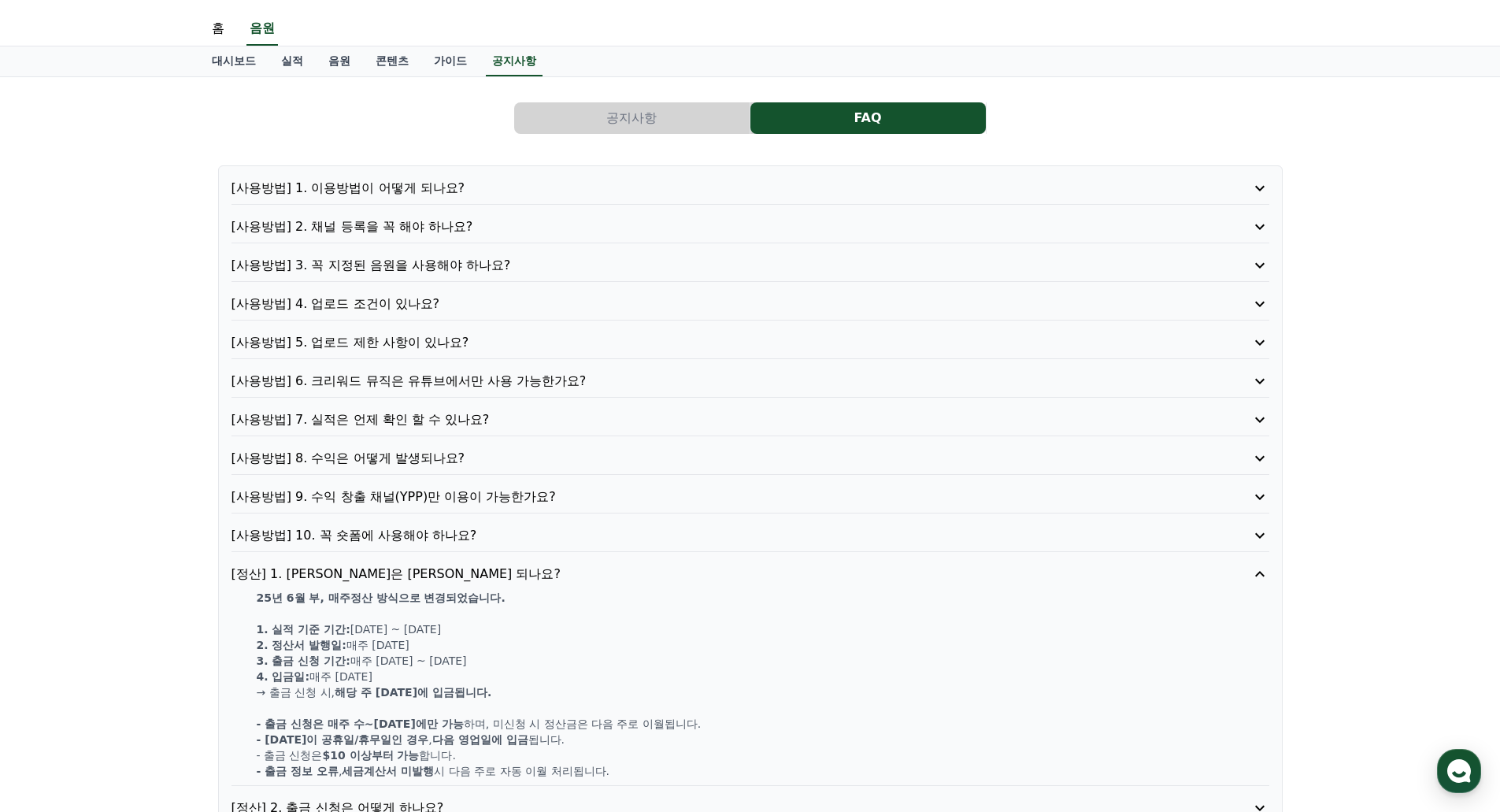
scroll to position [0, 0]
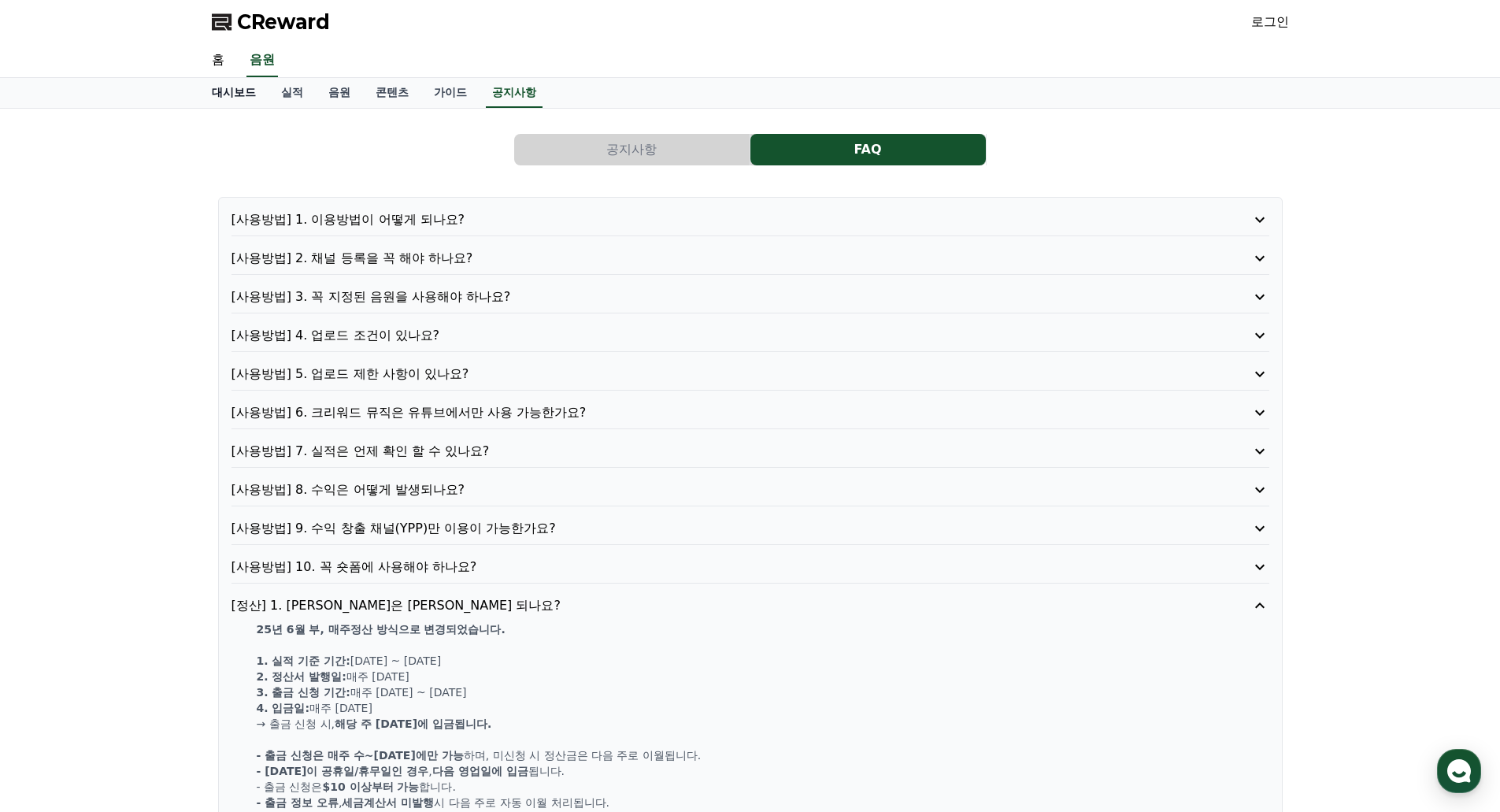
click at [240, 95] on link "대시보드" at bounding box center [233, 93] width 69 height 30
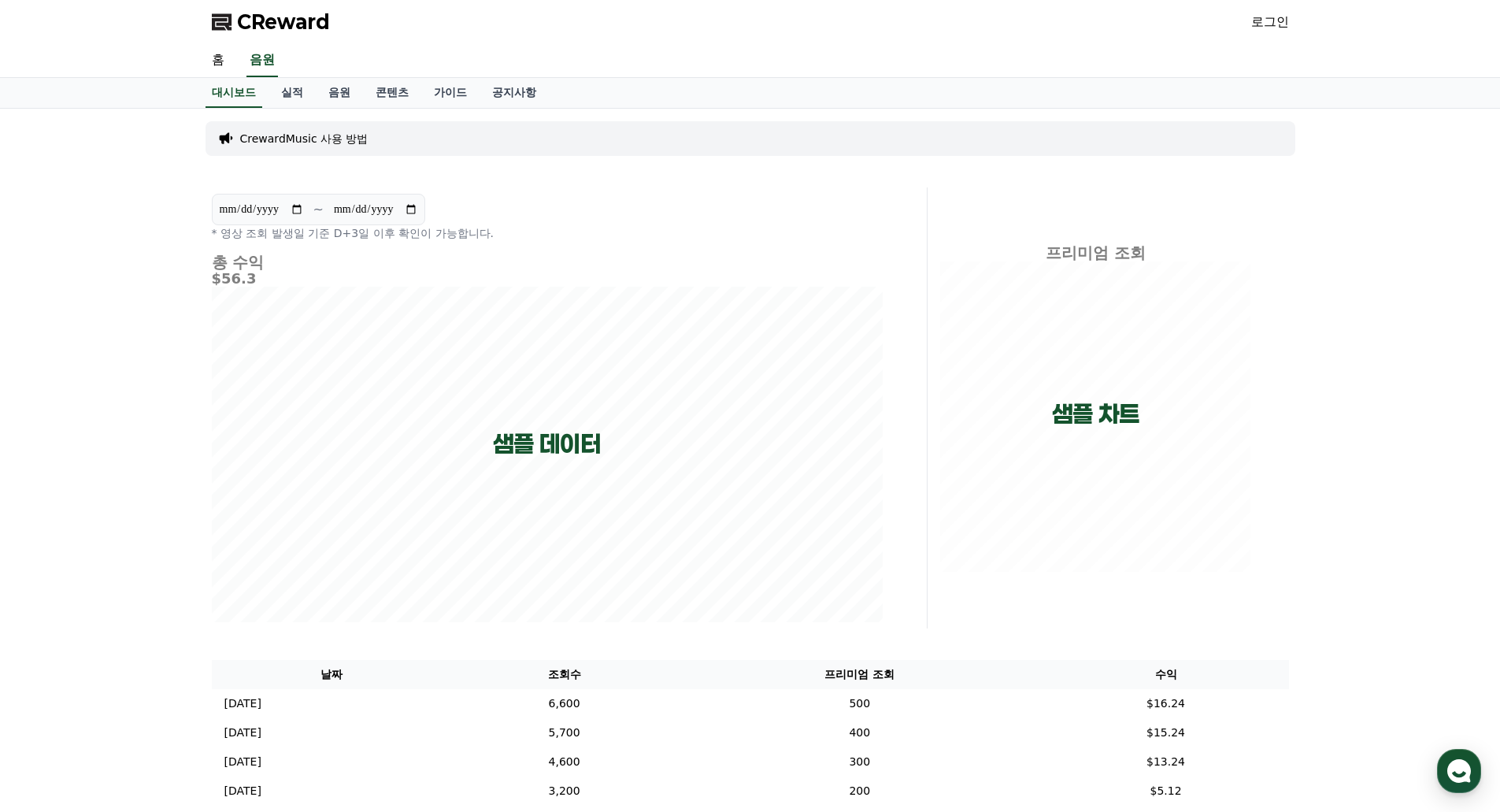
click at [1266, 19] on link "로그인" at bounding box center [1270, 22] width 38 height 19
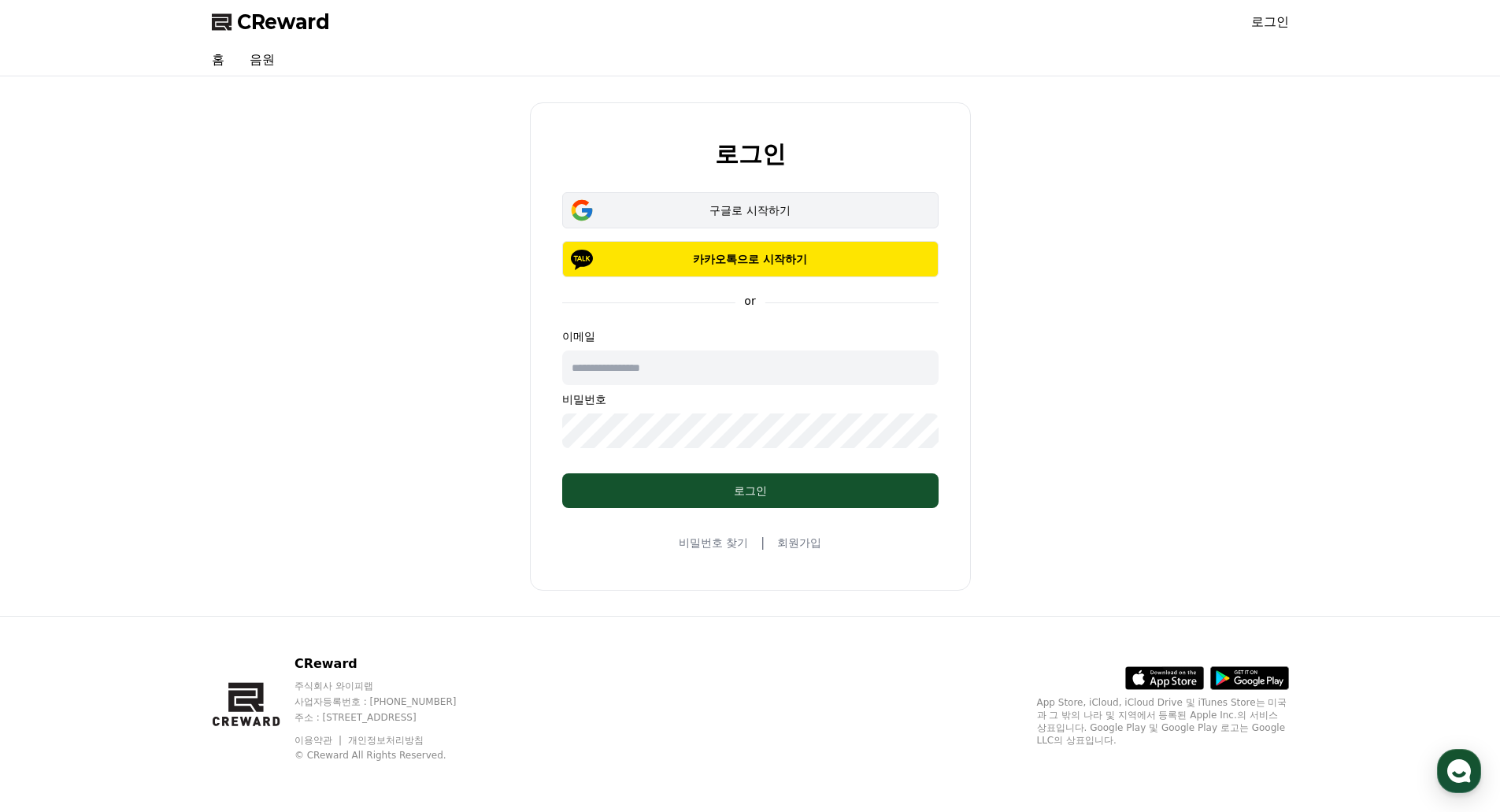
click at [807, 213] on div "구글로 시작하기" at bounding box center [750, 210] width 331 height 16
